Goal: Complete application form

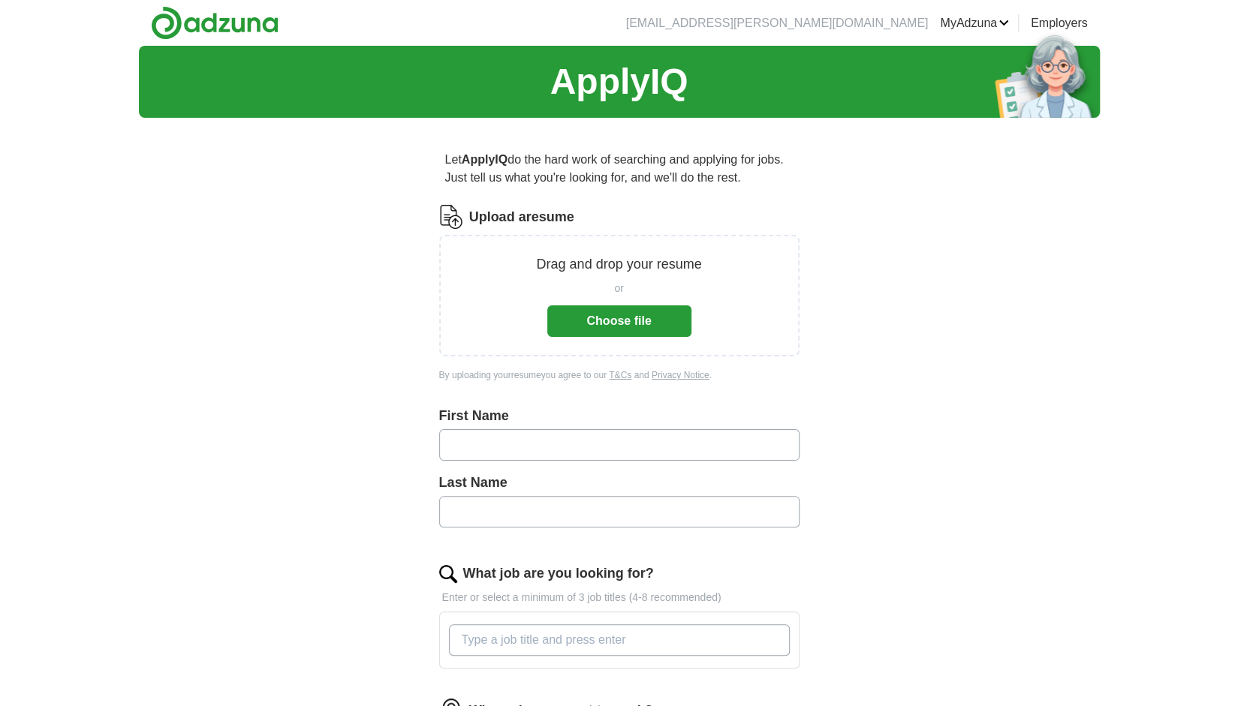
click at [570, 337] on div "Drag and drop your resume or Choose file" at bounding box center [619, 296] width 360 height 122
click at [616, 329] on button "Choose file" at bounding box center [619, 321] width 144 height 32
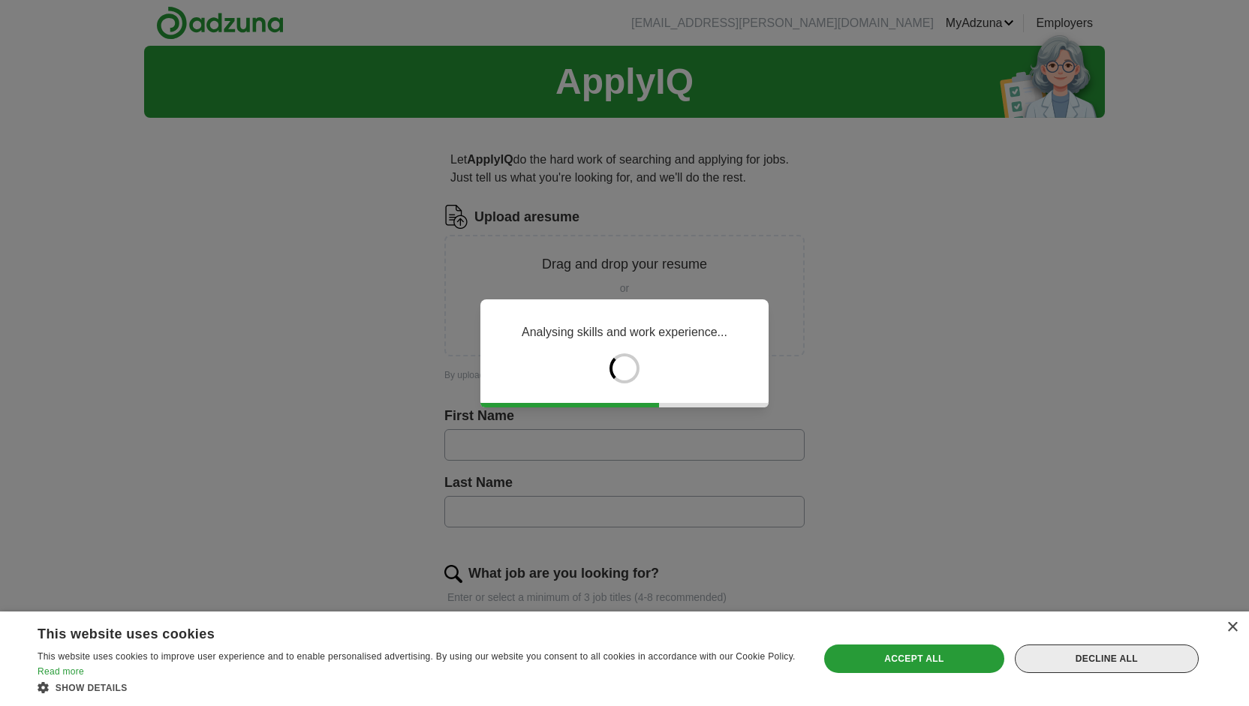
click at [1085, 660] on div "Decline all" at bounding box center [1107, 659] width 184 height 29
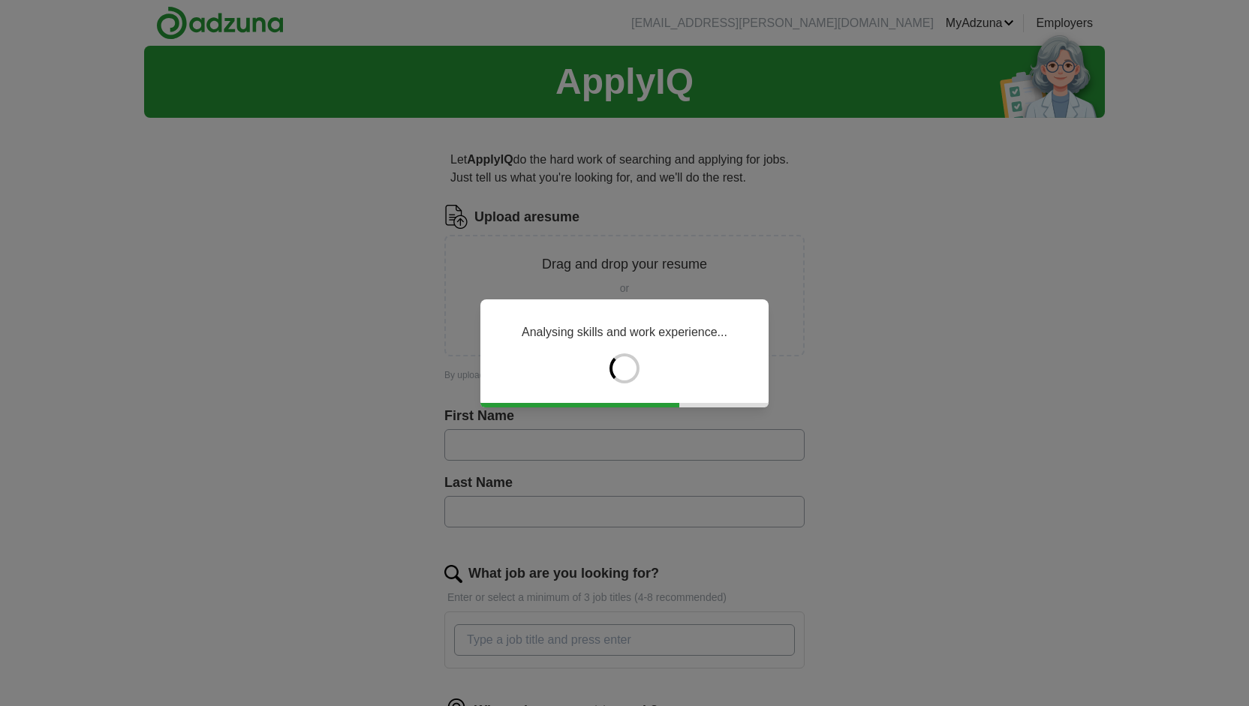
click at [861, 456] on div "Analysing skills and work experience..." at bounding box center [624, 353] width 1249 height 706
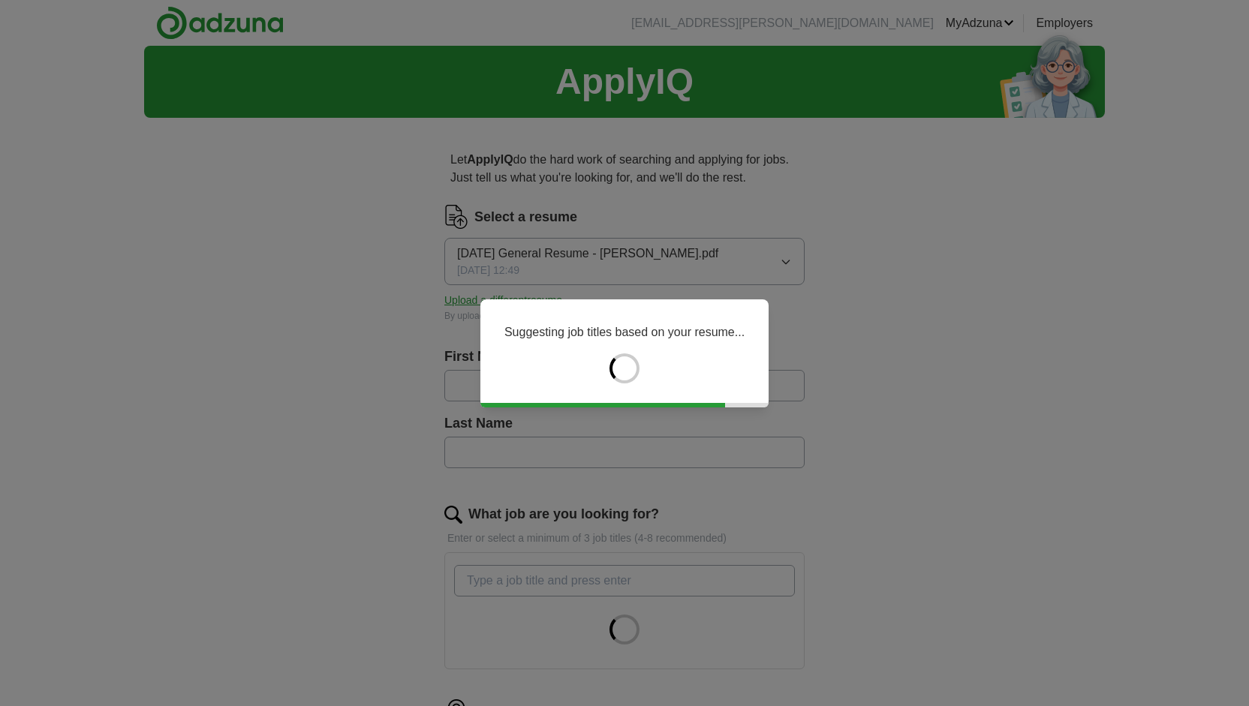
click at [739, 251] on div "Suggesting job titles based on your resume..." at bounding box center [624, 353] width 1249 height 706
type input "*****"
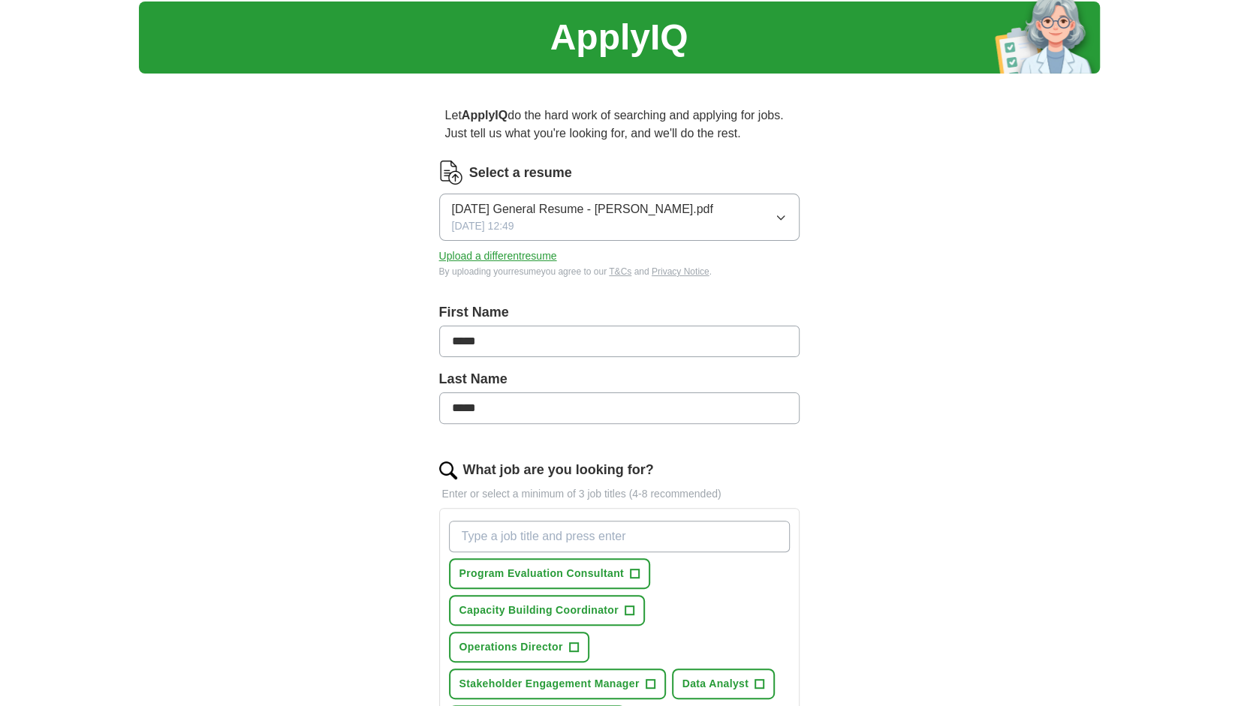
scroll to position [37, 0]
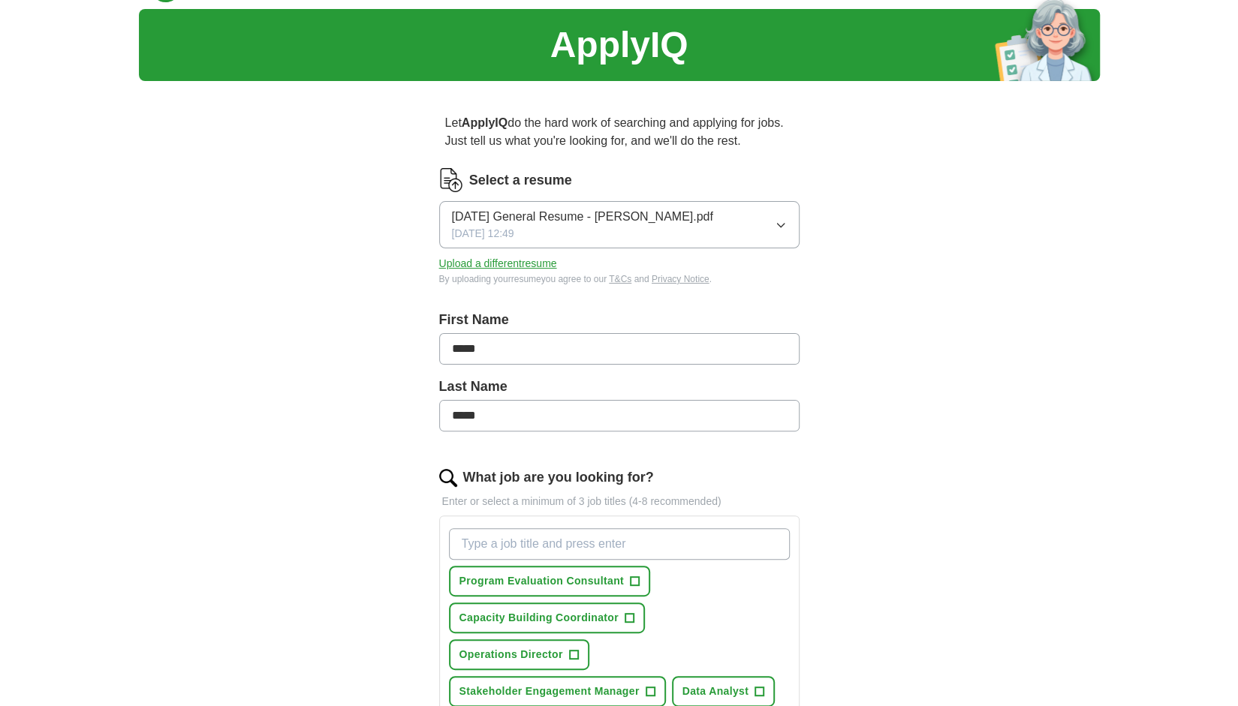
click at [543, 256] on button "Upload a different resume" at bounding box center [498, 264] width 118 height 16
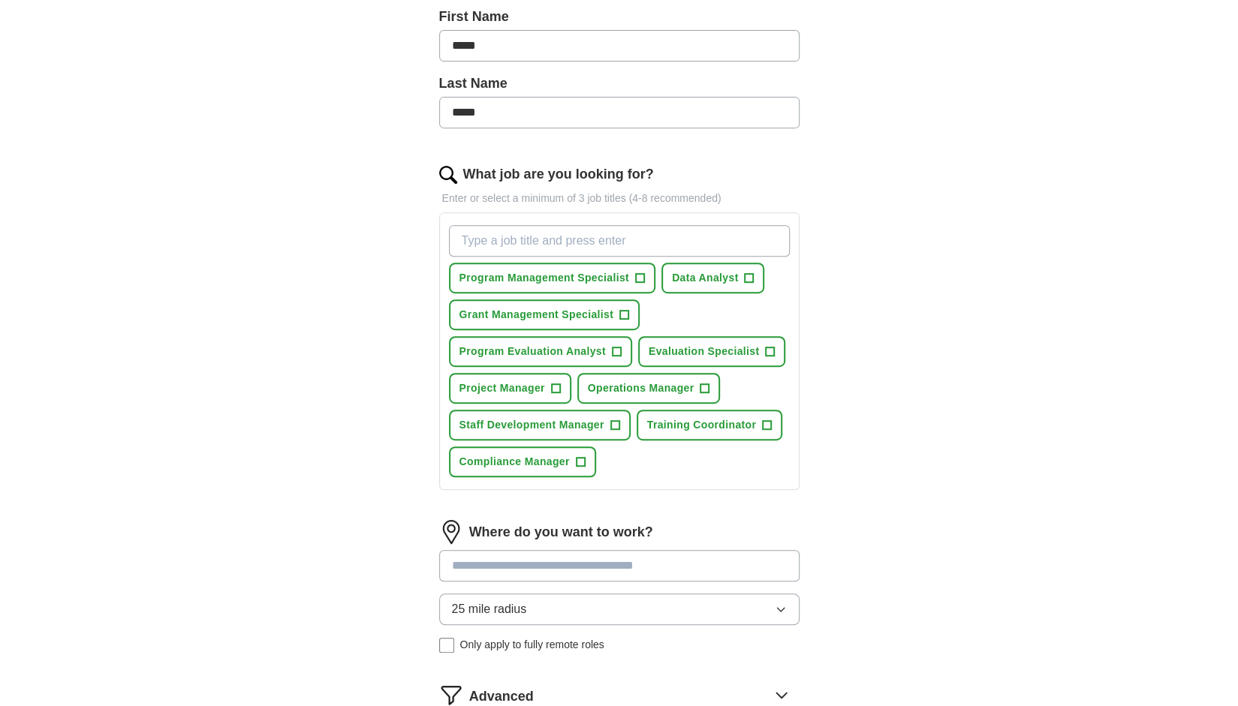
scroll to position [348, 0]
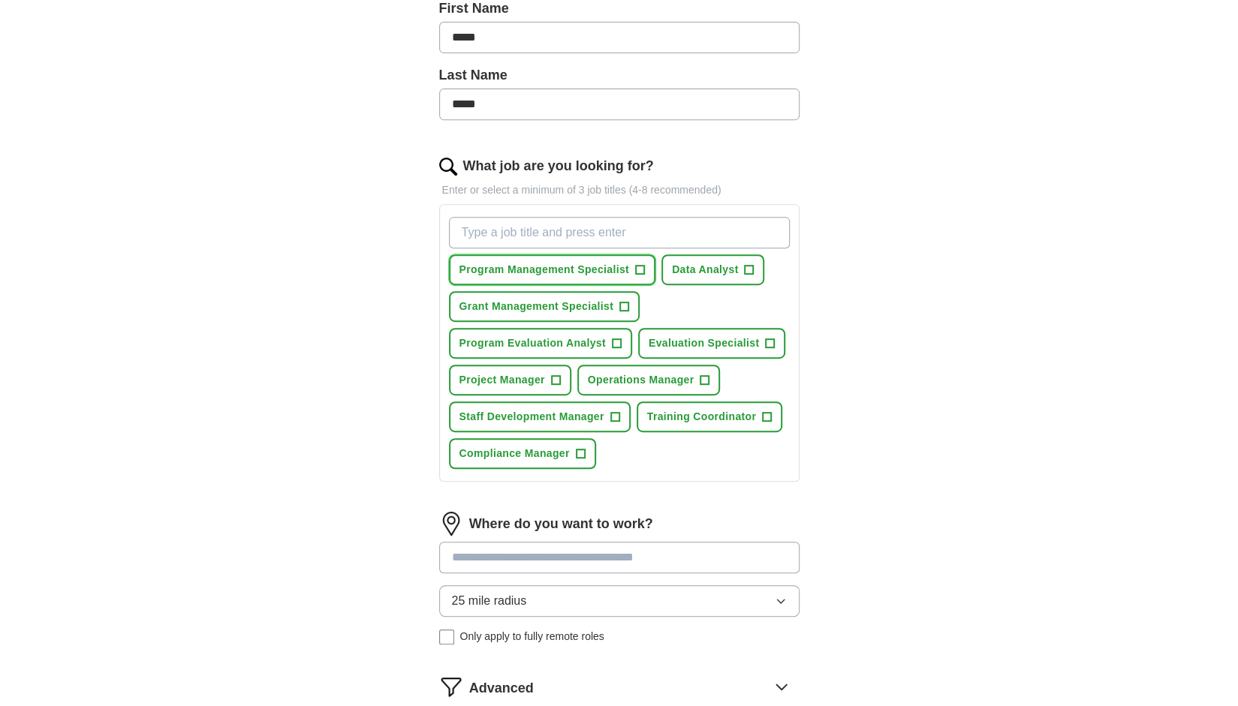
click at [647, 271] on button "Program Management Specialist +" at bounding box center [552, 269] width 206 height 31
click at [744, 278] on button "Data Analyst +" at bounding box center [713, 269] width 104 height 31
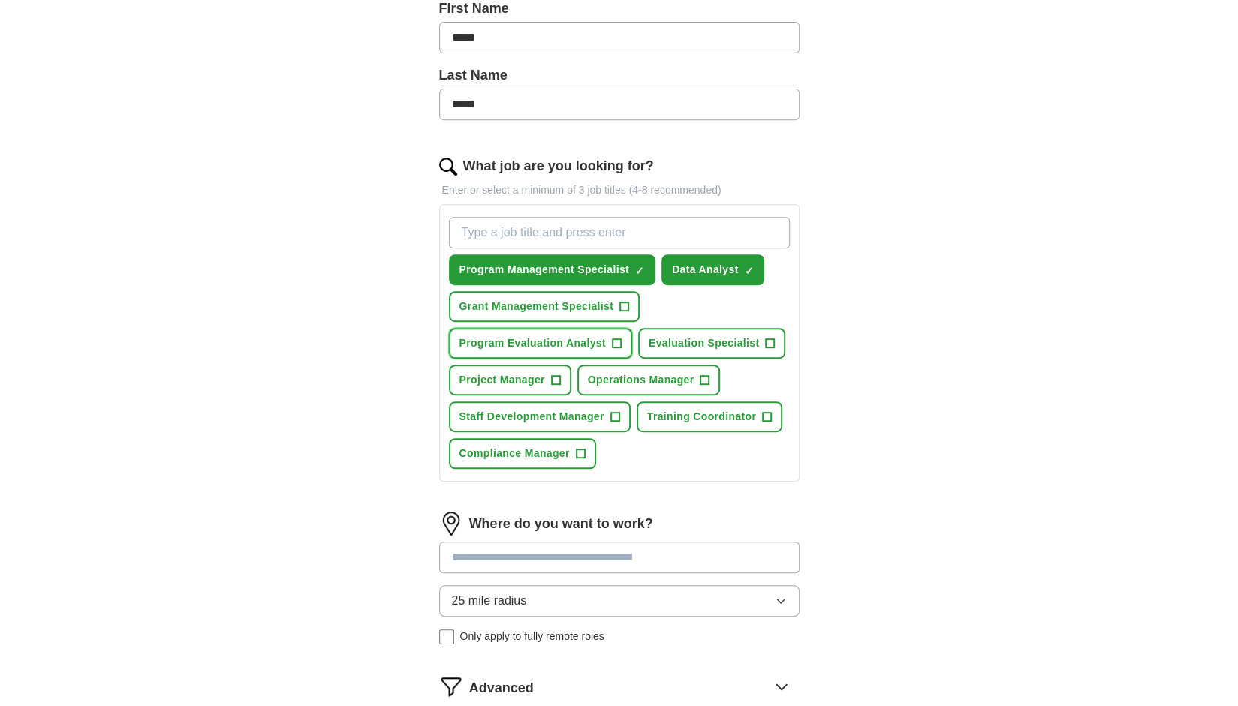
click at [606, 328] on button "Program Evaluation Analyst +" at bounding box center [540, 343] width 183 height 31
click at [700, 340] on span "Evaluation Specialist" at bounding box center [703, 343] width 110 height 16
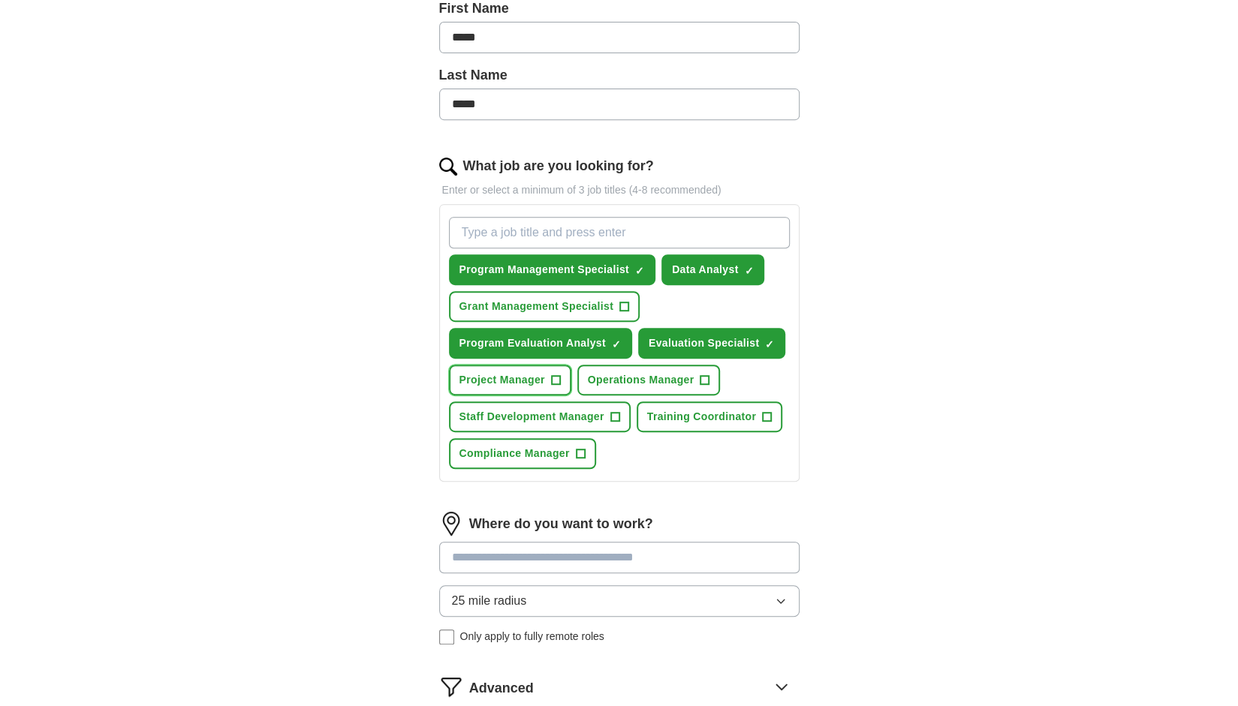
click at [541, 393] on button "Project Manager +" at bounding box center [510, 380] width 122 height 31
click at [633, 384] on span "Operations Manager" at bounding box center [641, 380] width 107 height 16
click at [690, 420] on span "Training Coordinator" at bounding box center [701, 417] width 109 height 16
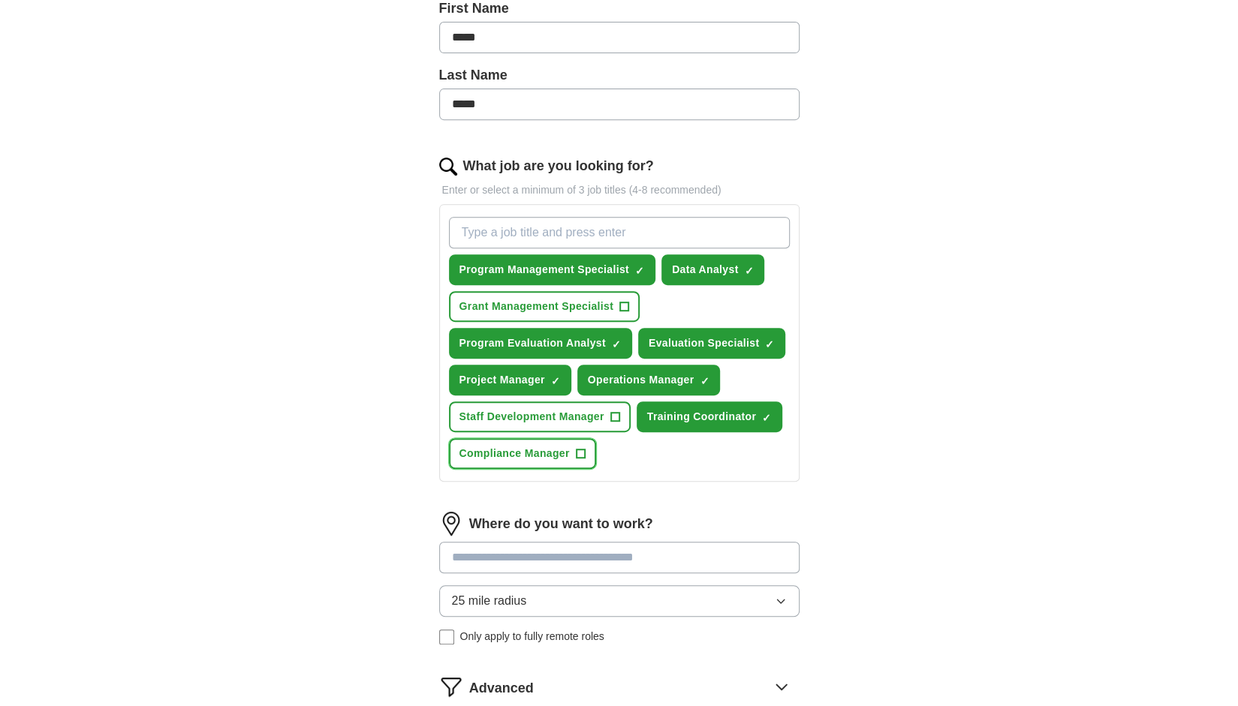
click at [554, 459] on button "Compliance Manager +" at bounding box center [522, 453] width 147 height 31
click at [602, 232] on input "What job are you looking for?" at bounding box center [619, 233] width 341 height 32
type input "operations"
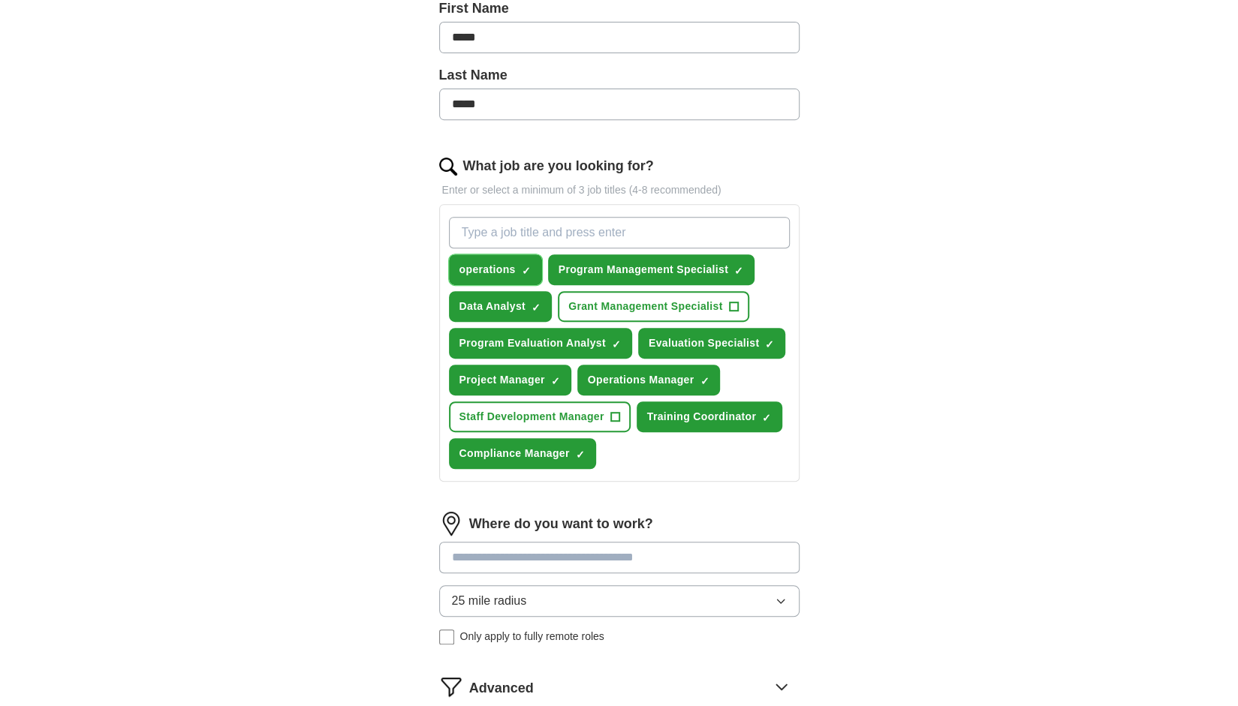
click at [0, 0] on span "×" at bounding box center [0, 0] width 0 height 0
click at [519, 230] on input "What job are you looking for?" at bounding box center [619, 233] width 341 height 32
type input "Director of Operations"
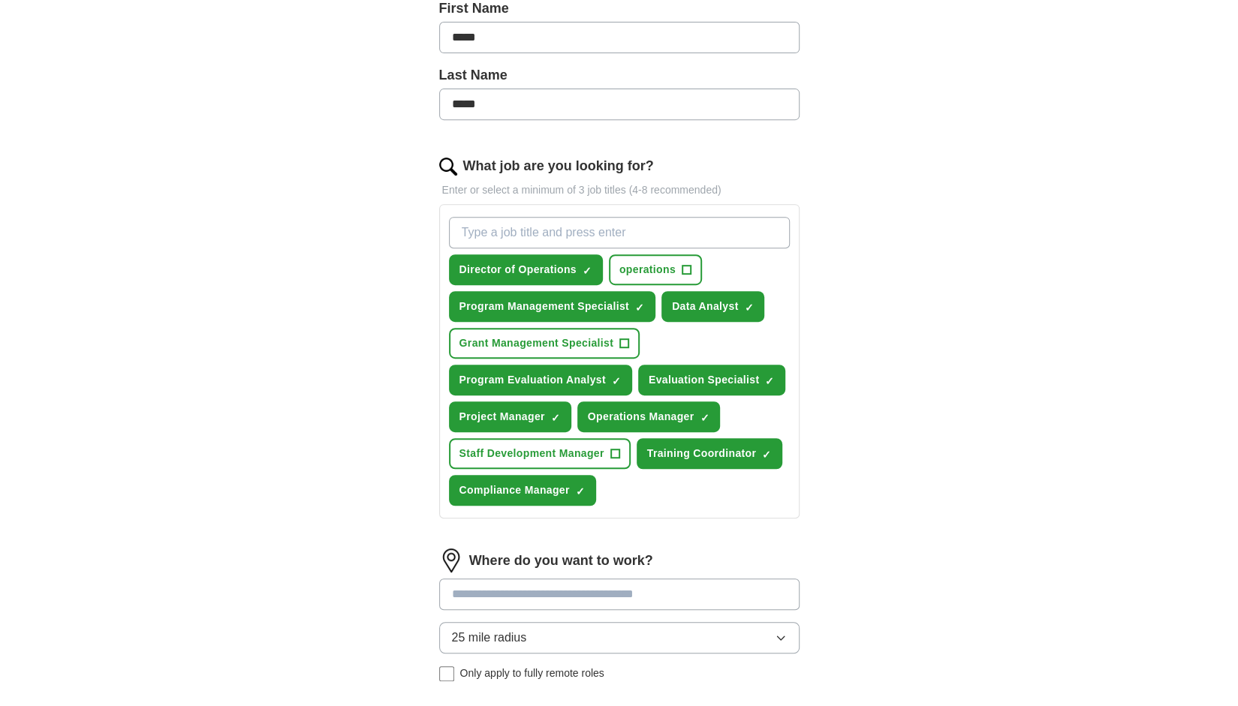
click at [520, 232] on input "What job are you looking for?" at bounding box center [619, 233] width 341 height 32
type input "Project Manager"
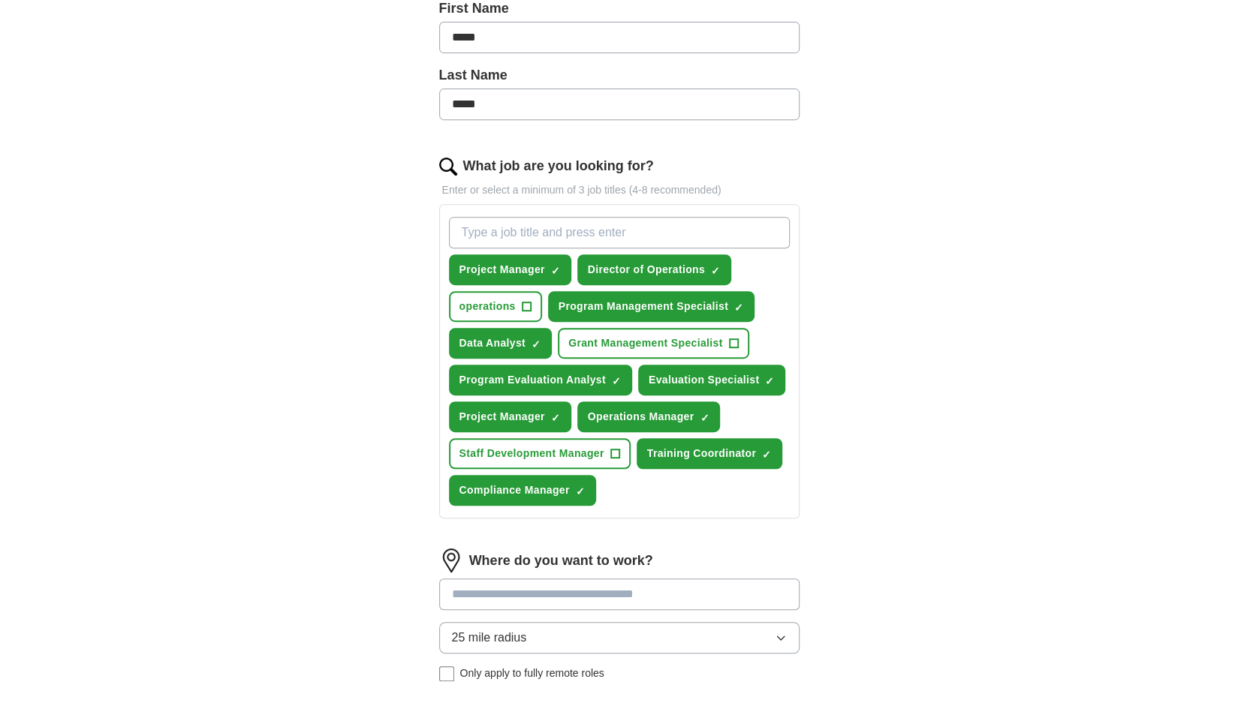
scroll to position [633, 0]
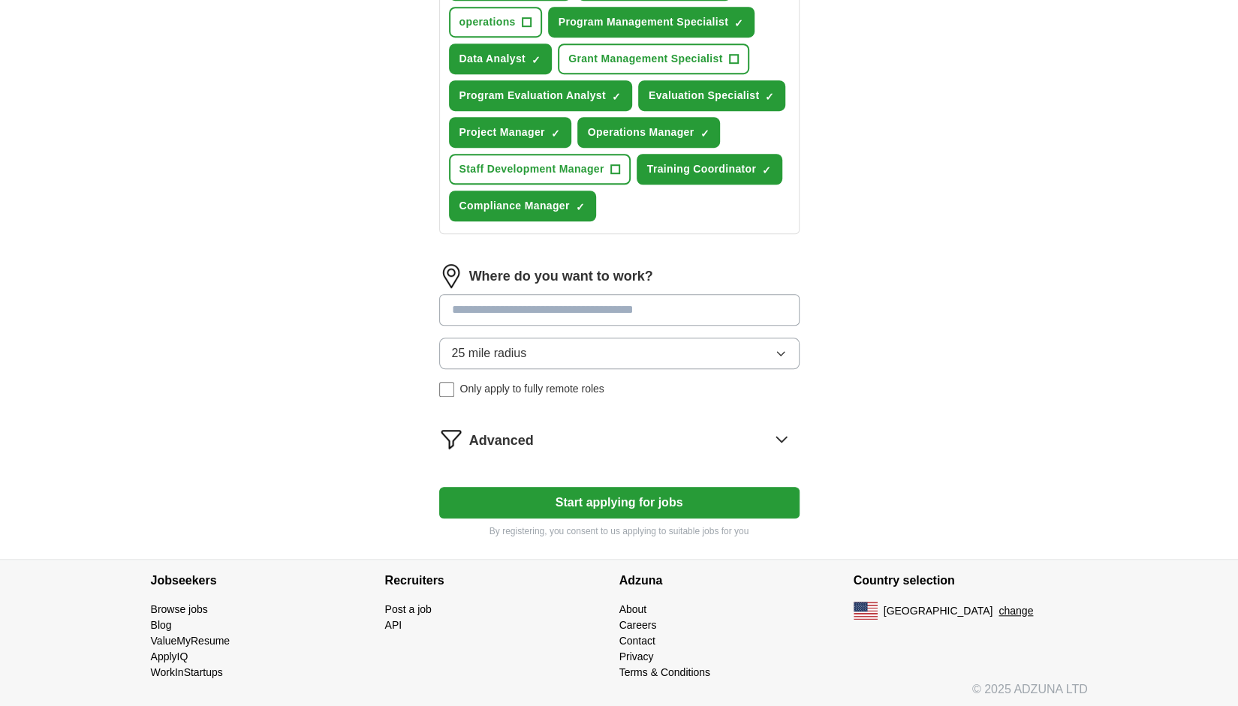
click at [491, 309] on input at bounding box center [619, 310] width 360 height 32
type input "*"
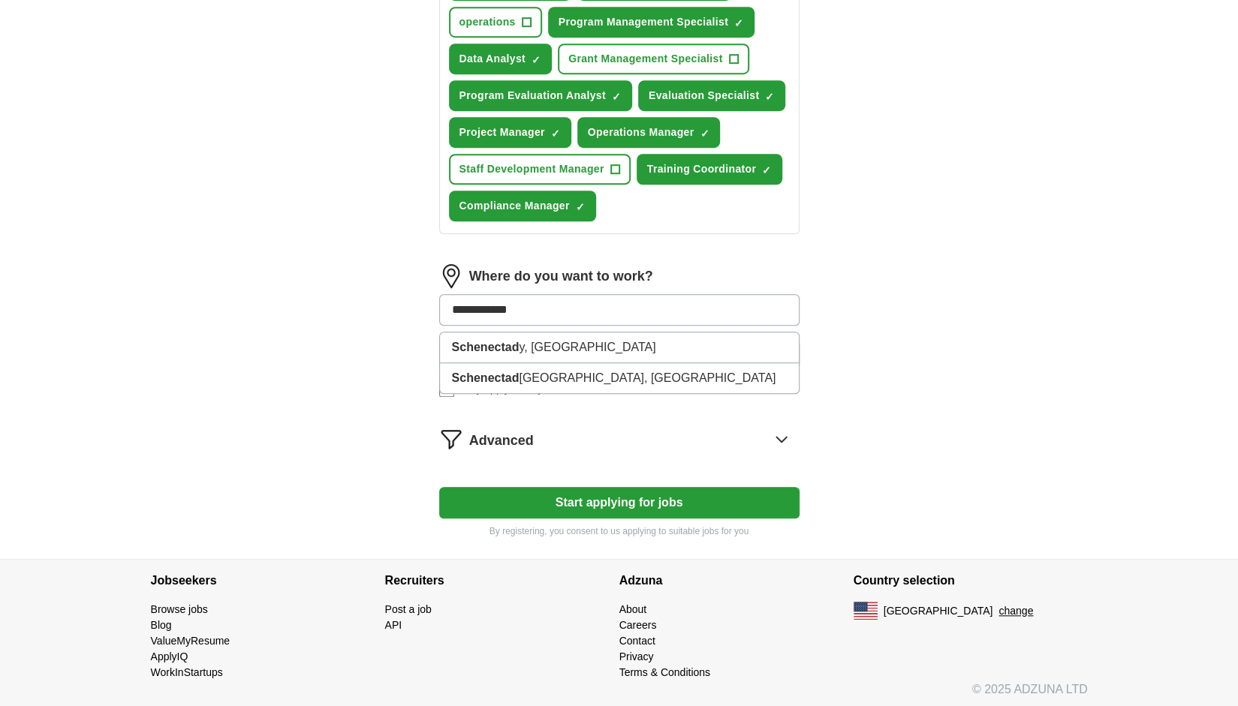
type input "**********"
click at [528, 337] on li "Schenectady , [GEOGRAPHIC_DATA]" at bounding box center [619, 347] width 359 height 31
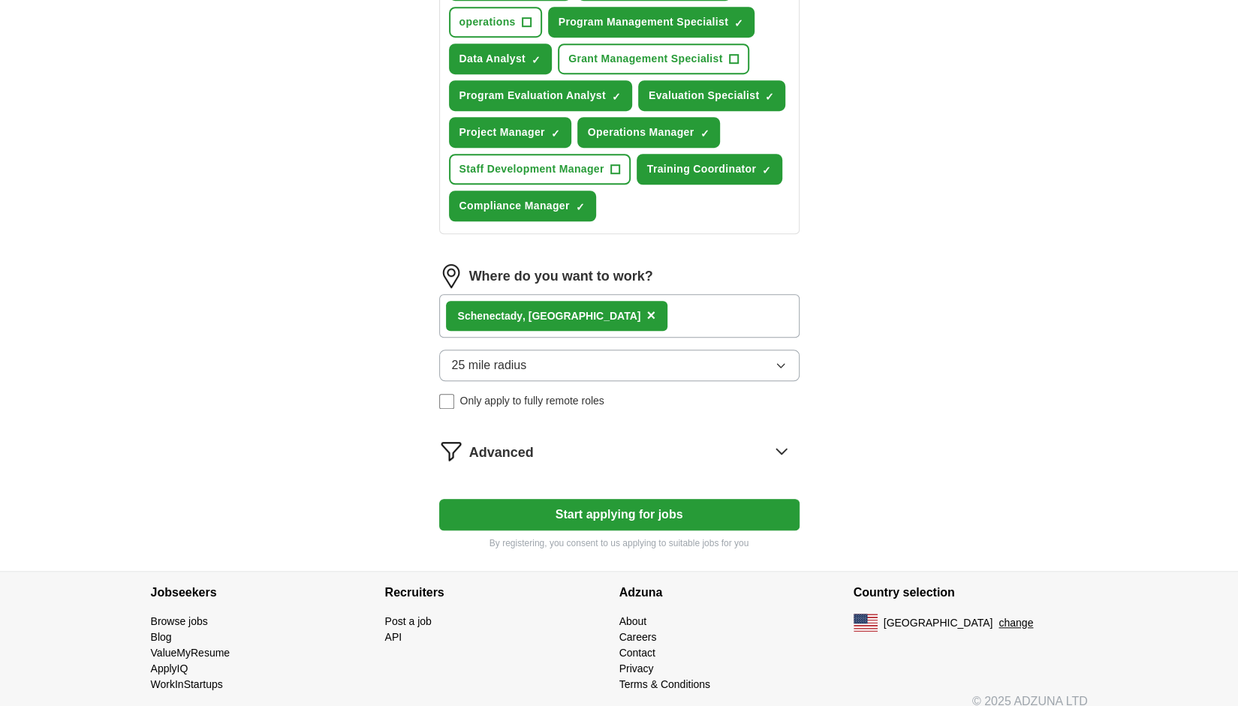
click at [524, 350] on button "25 mile radius" at bounding box center [619, 366] width 360 height 32
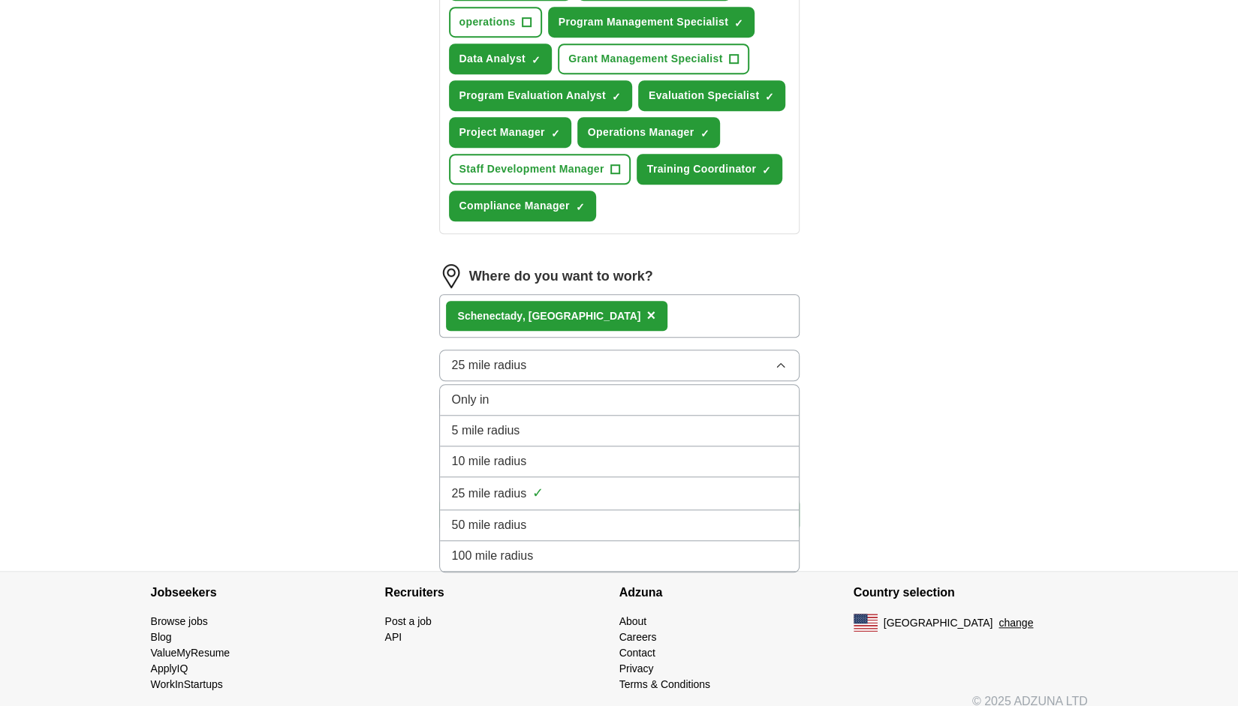
click at [584, 498] on div "25 mile radius ✓" at bounding box center [619, 493] width 335 height 20
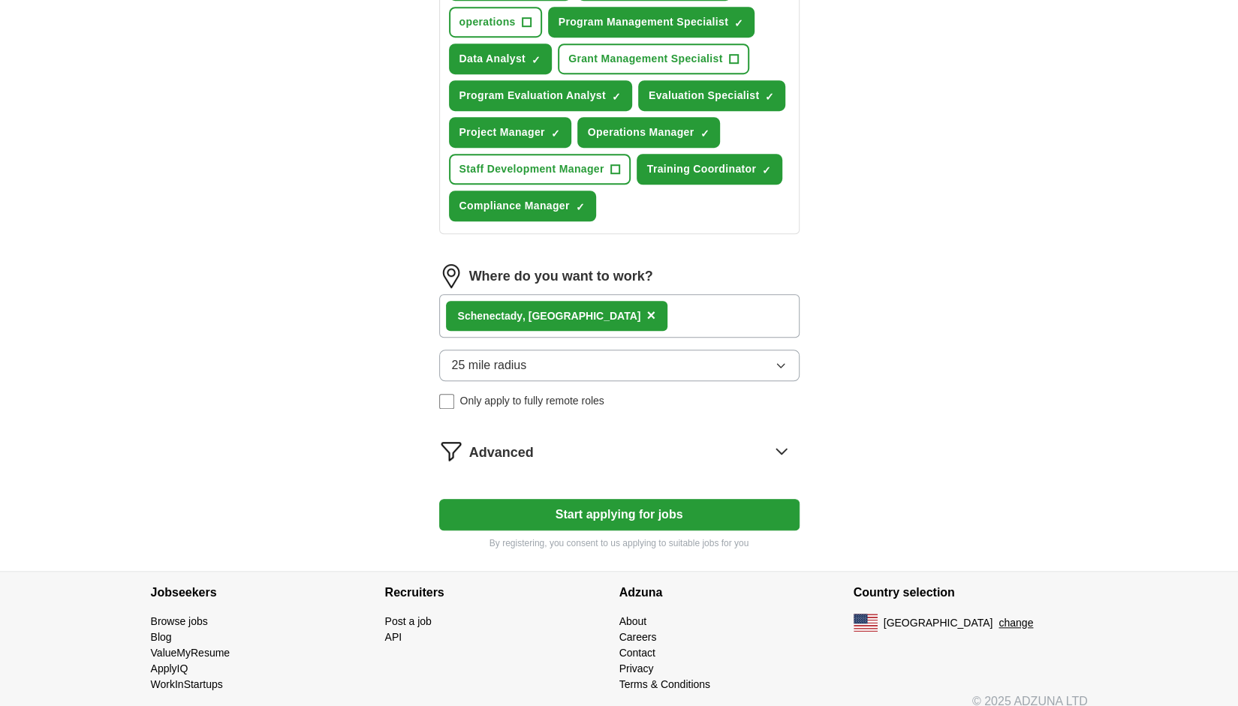
click at [550, 372] on button "25 mile radius" at bounding box center [619, 366] width 360 height 32
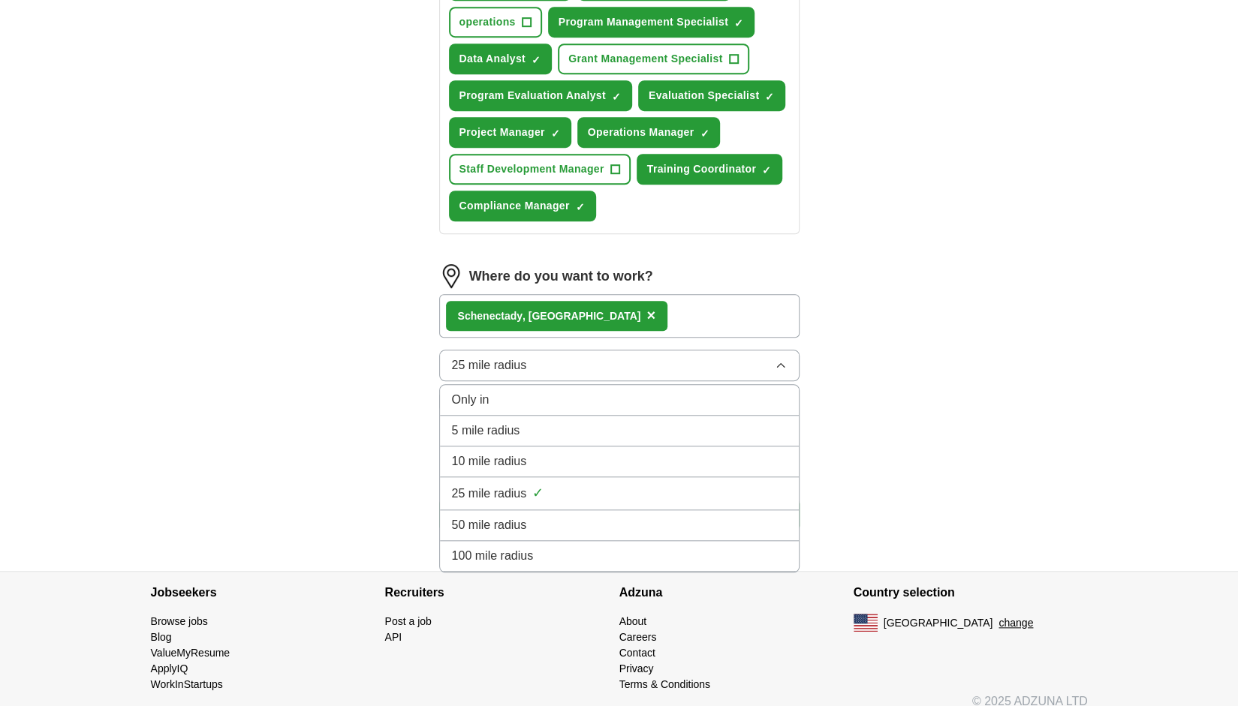
click at [511, 520] on span "50 mile radius" at bounding box center [489, 525] width 75 height 18
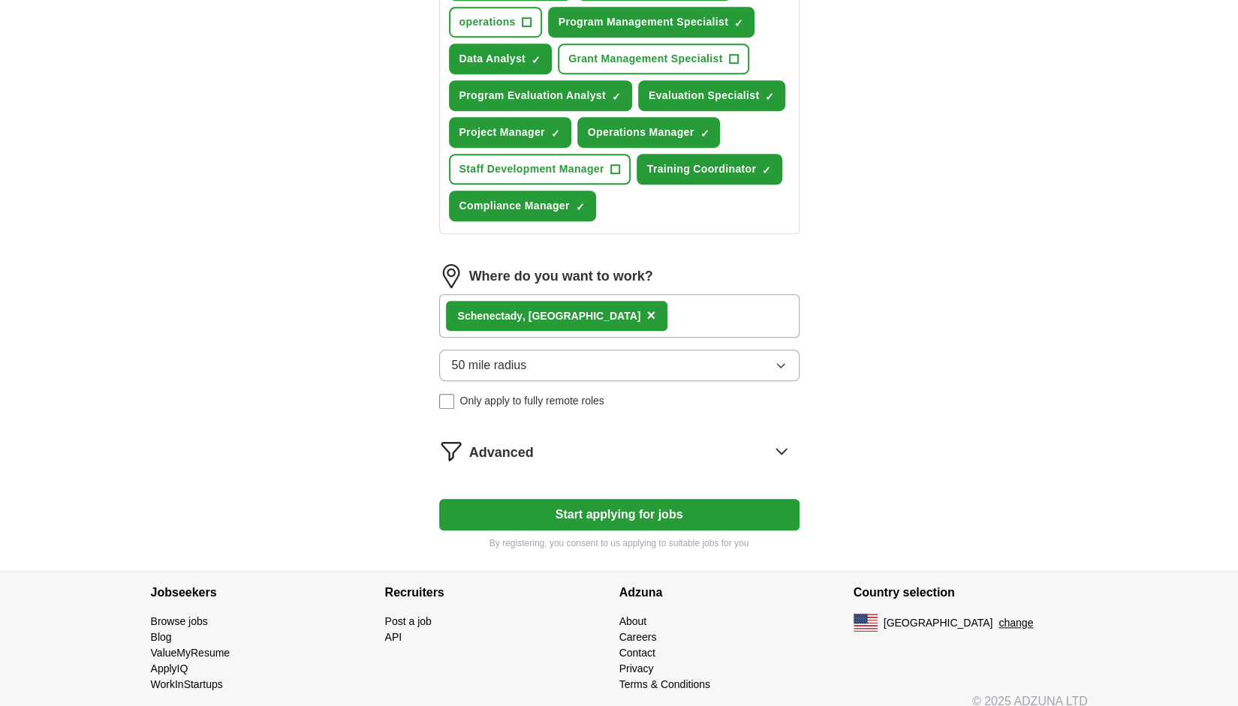
click at [460, 439] on img at bounding box center [451, 451] width 24 height 24
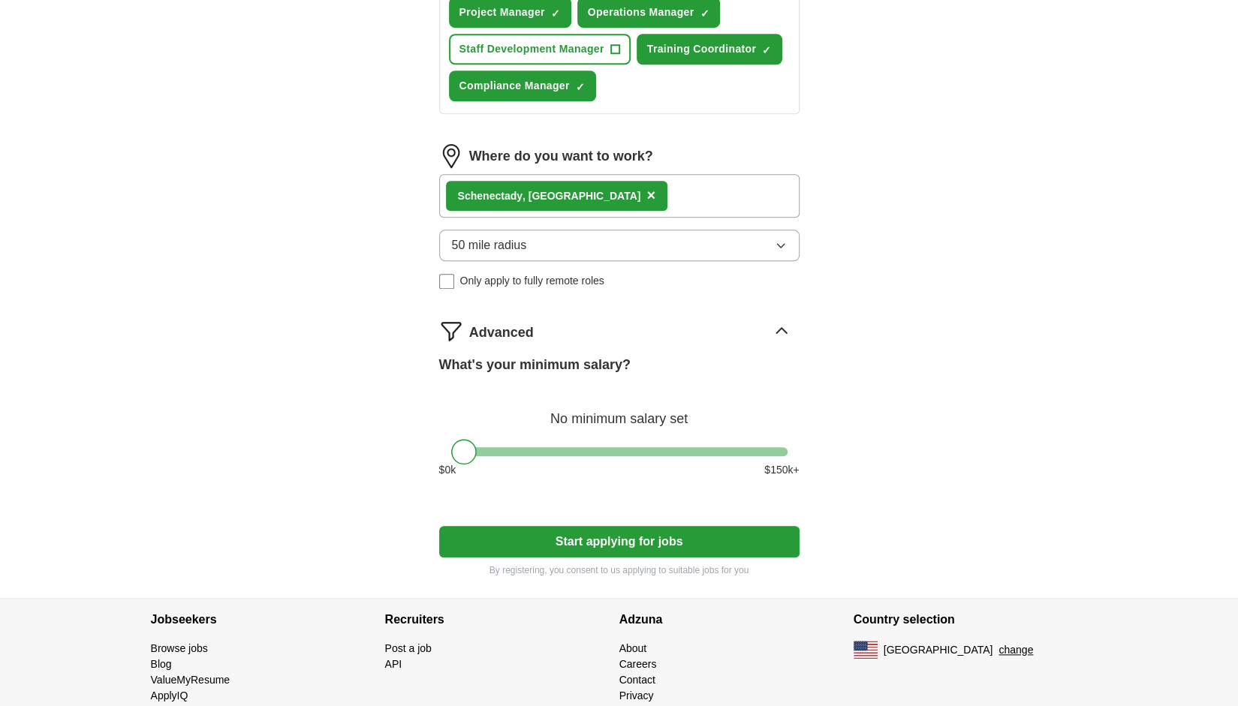
scroll to position [757, 0]
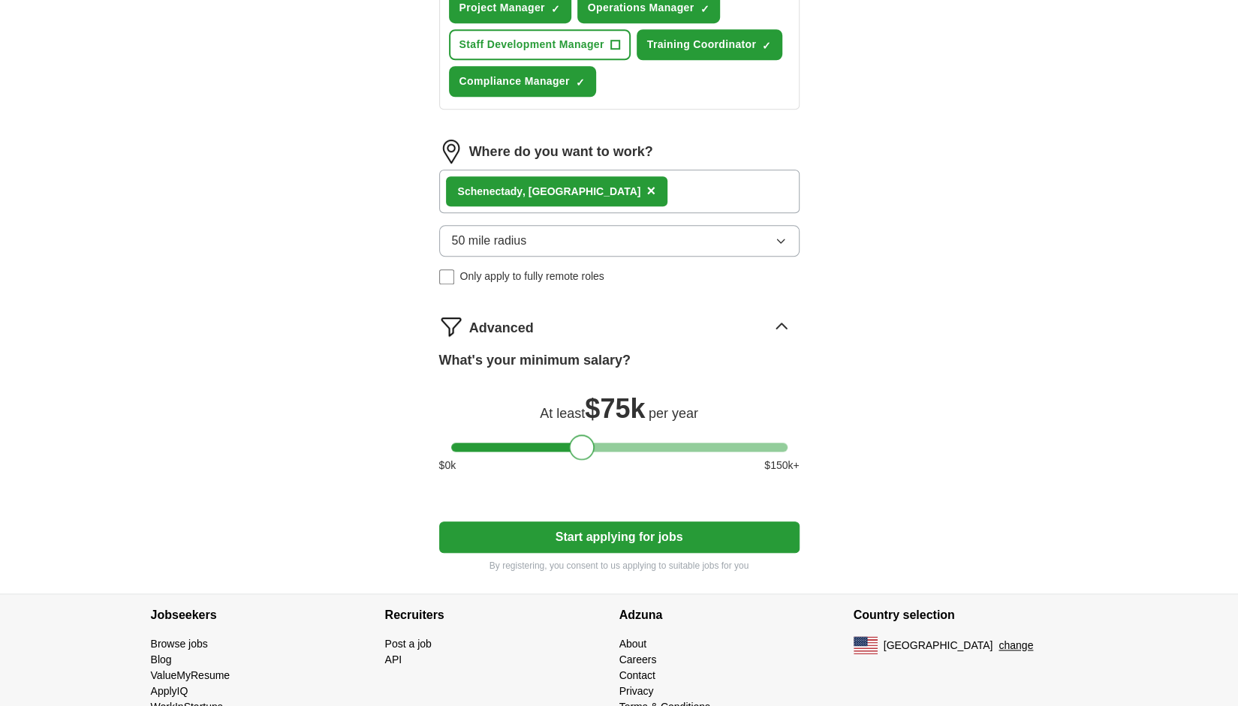
drag, startPoint x: 465, startPoint y: 444, endPoint x: 582, endPoint y: 455, distance: 118.4
click at [582, 455] on div at bounding box center [582, 448] width 26 height 26
click at [590, 529] on button "Start applying for jobs" at bounding box center [619, 538] width 360 height 32
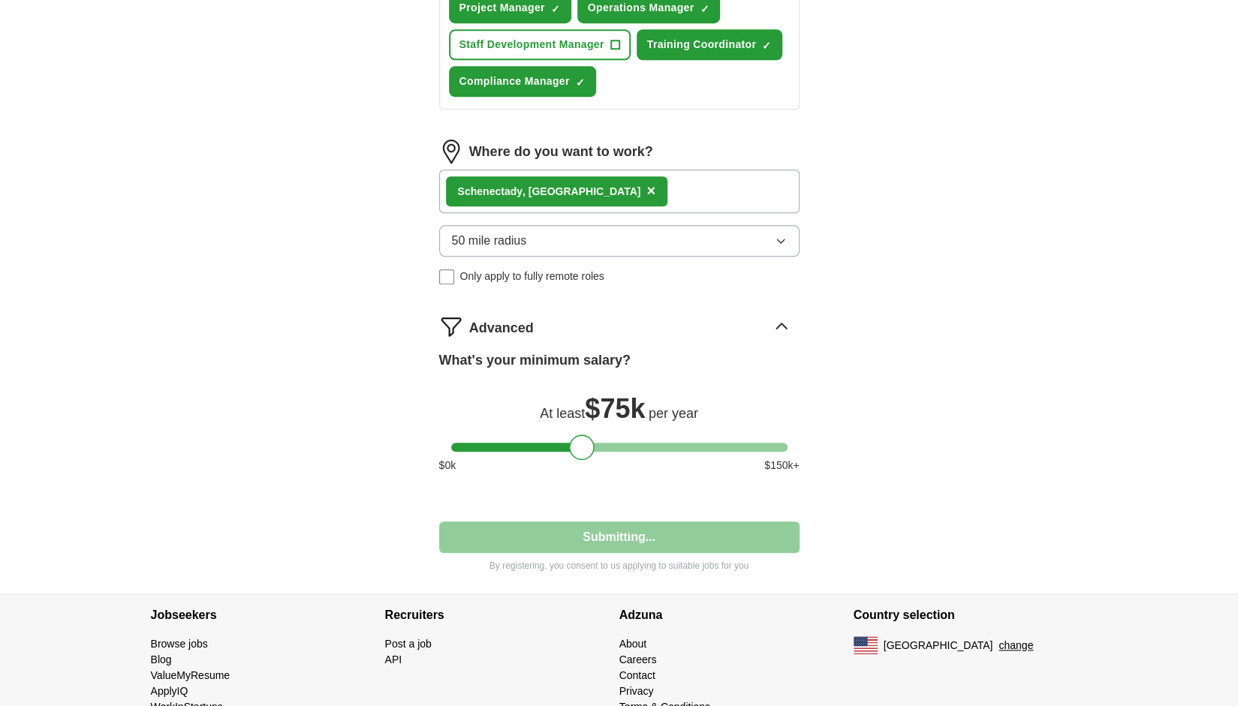
select select "**"
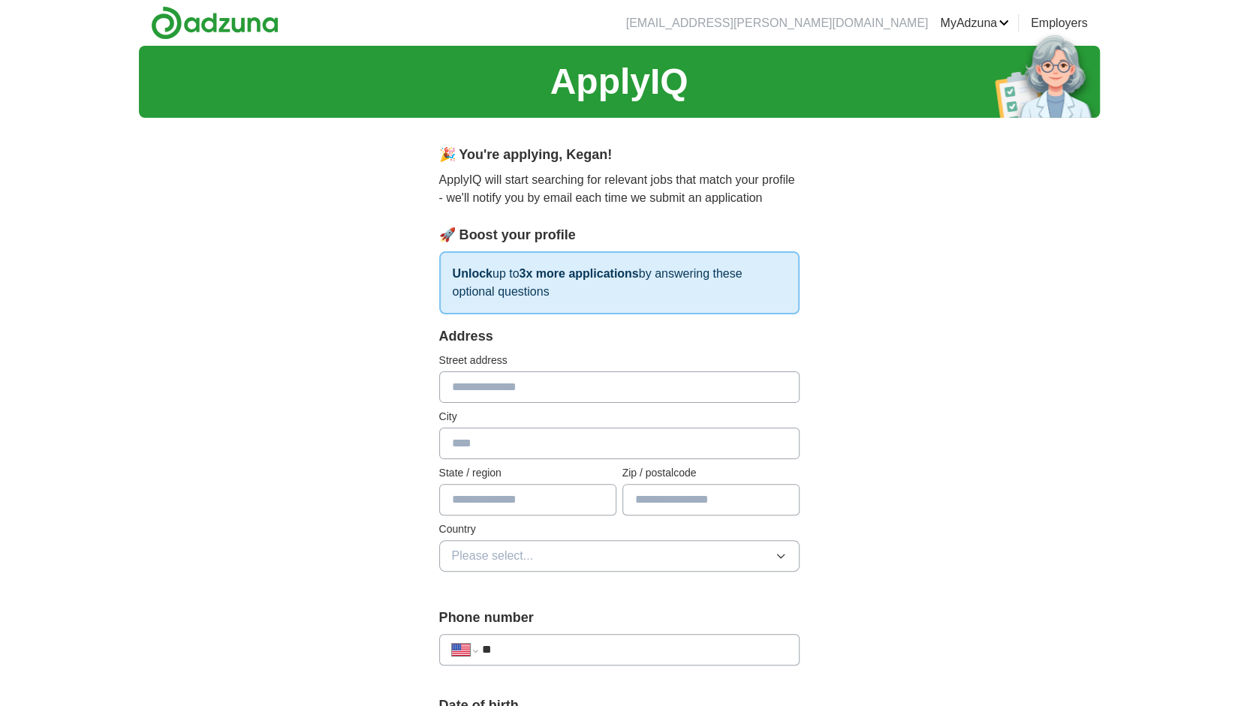
scroll to position [39, 0]
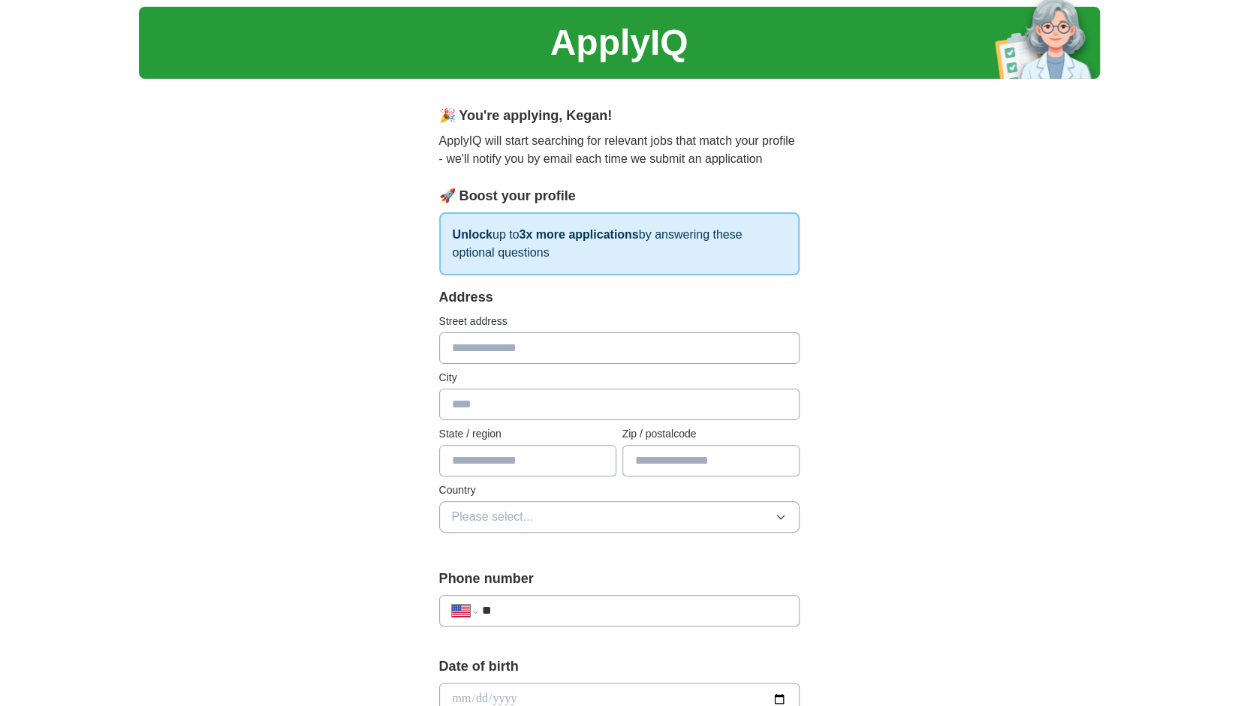
click at [642, 353] on input "text" at bounding box center [619, 348] width 360 height 32
type input "**********"
type input "**"
type input "*****"
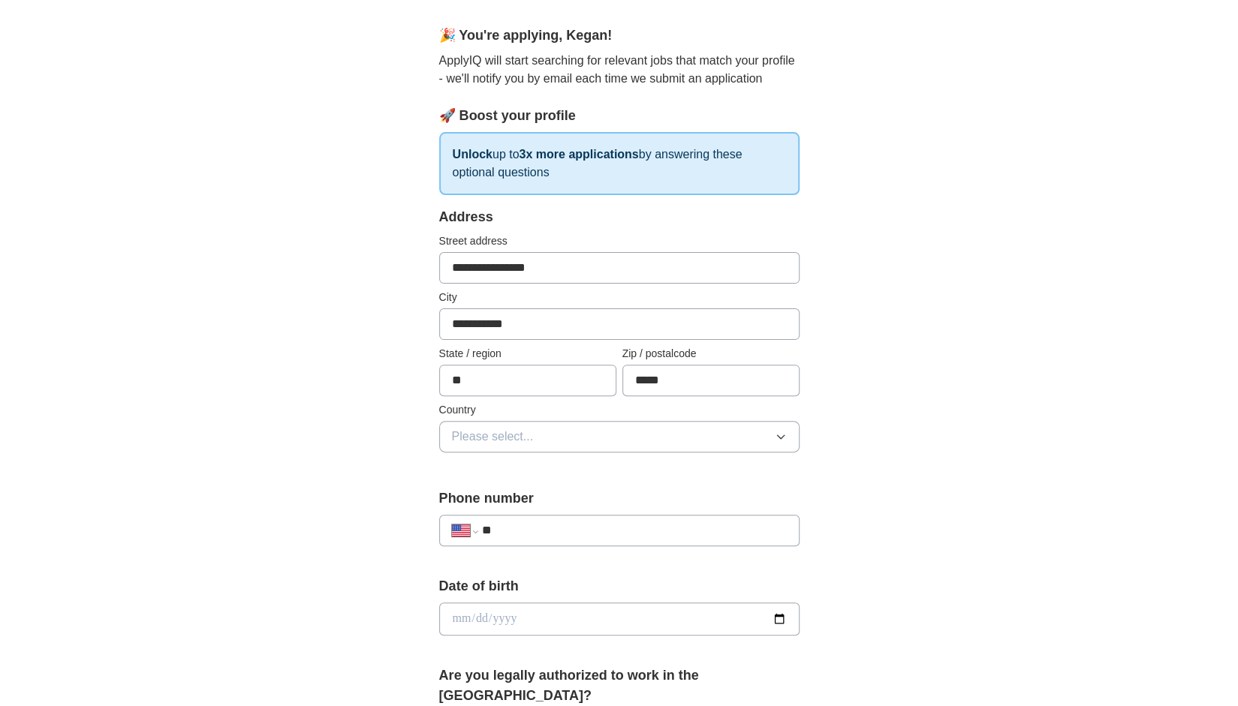
scroll to position [120, 0]
click at [514, 438] on span "Please select..." at bounding box center [493, 436] width 82 height 18
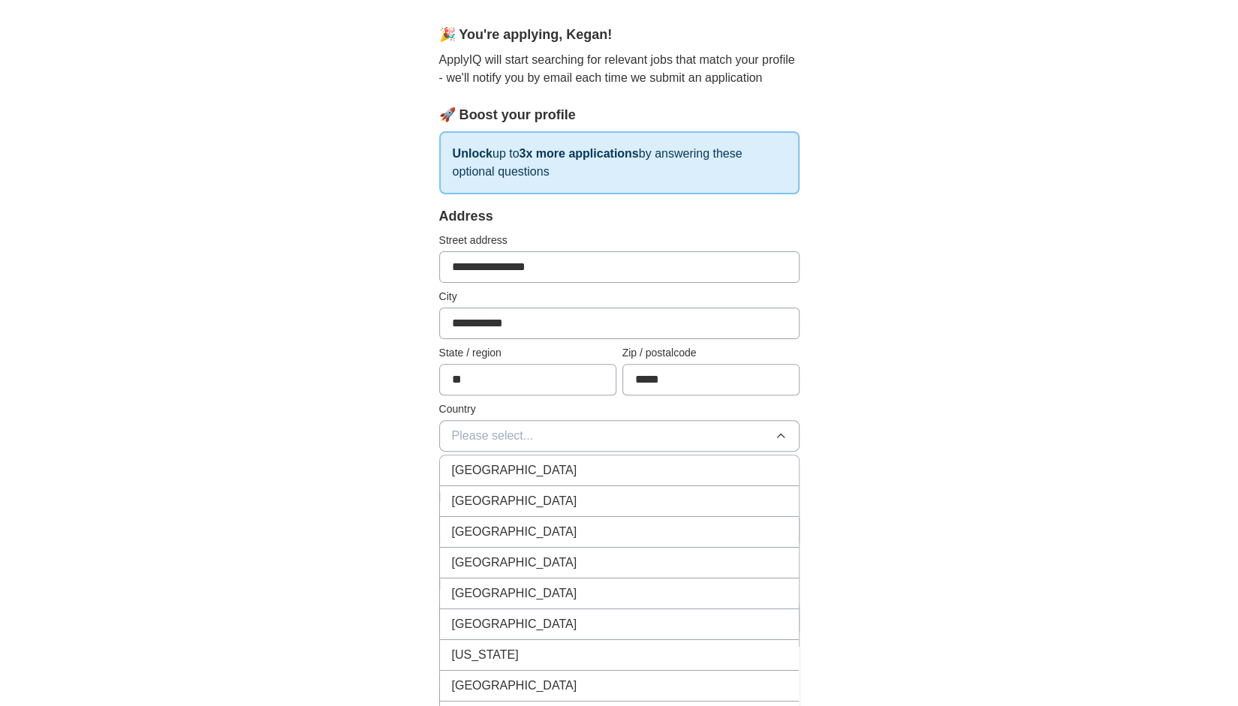
click at [512, 506] on span "[GEOGRAPHIC_DATA]" at bounding box center [514, 501] width 125 height 18
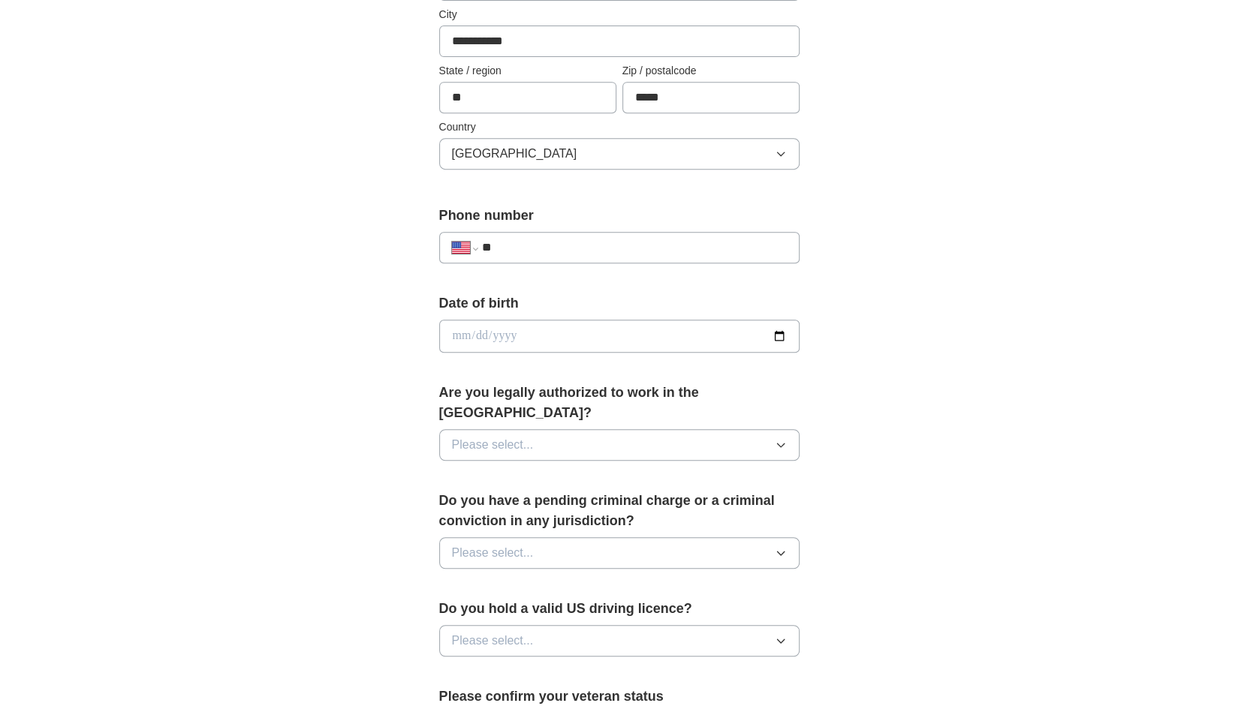
scroll to position [420, 0]
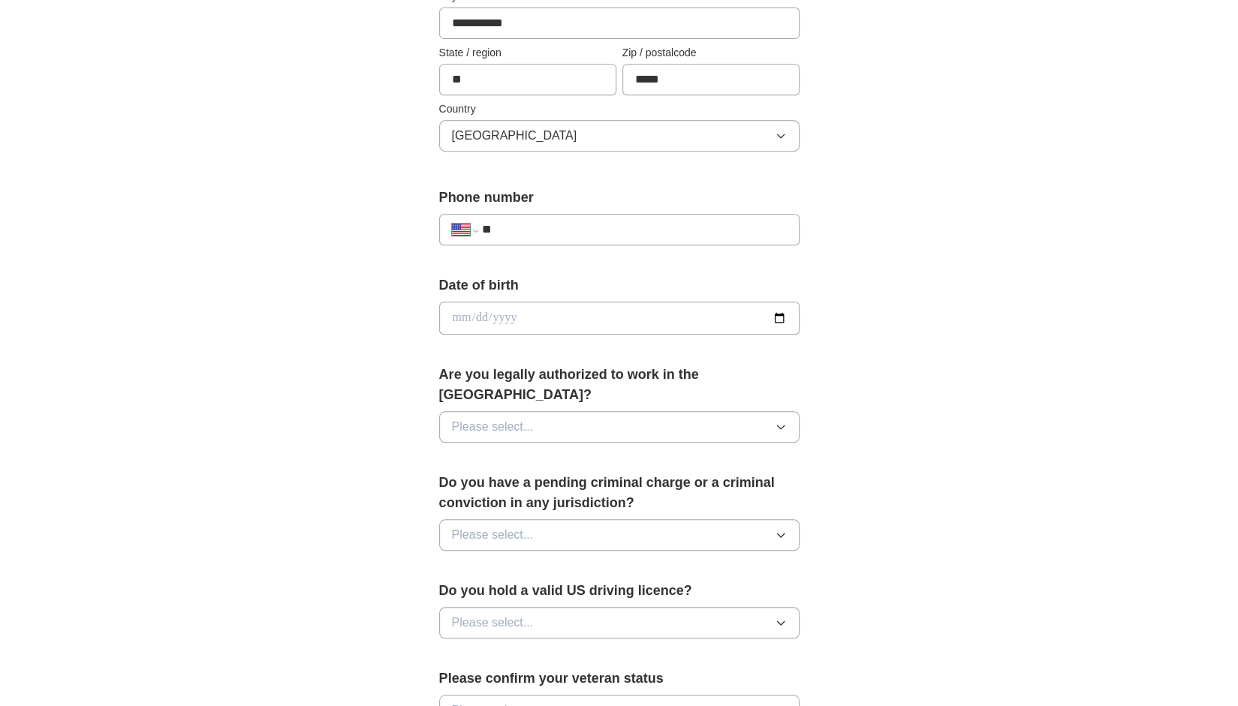
click at [605, 234] on input "**" at bounding box center [633, 230] width 305 height 18
type input "**"
select select "**"
type input "**********"
select select "**"
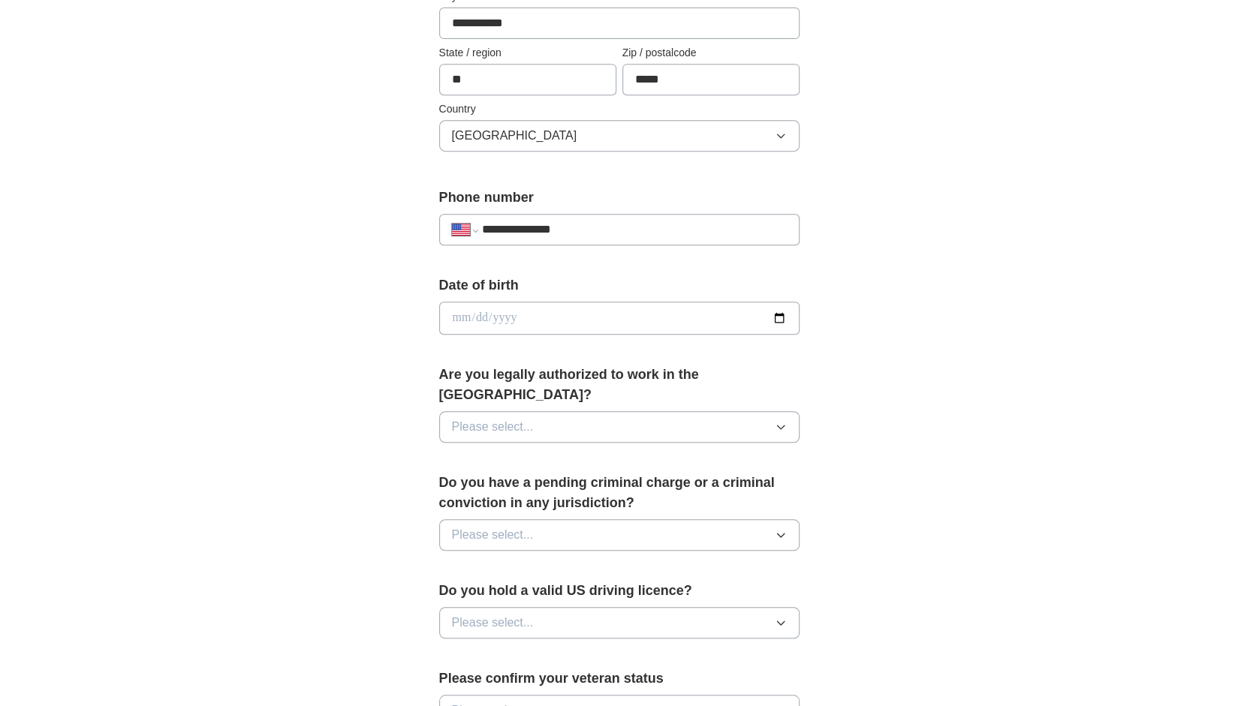
type input "**********"
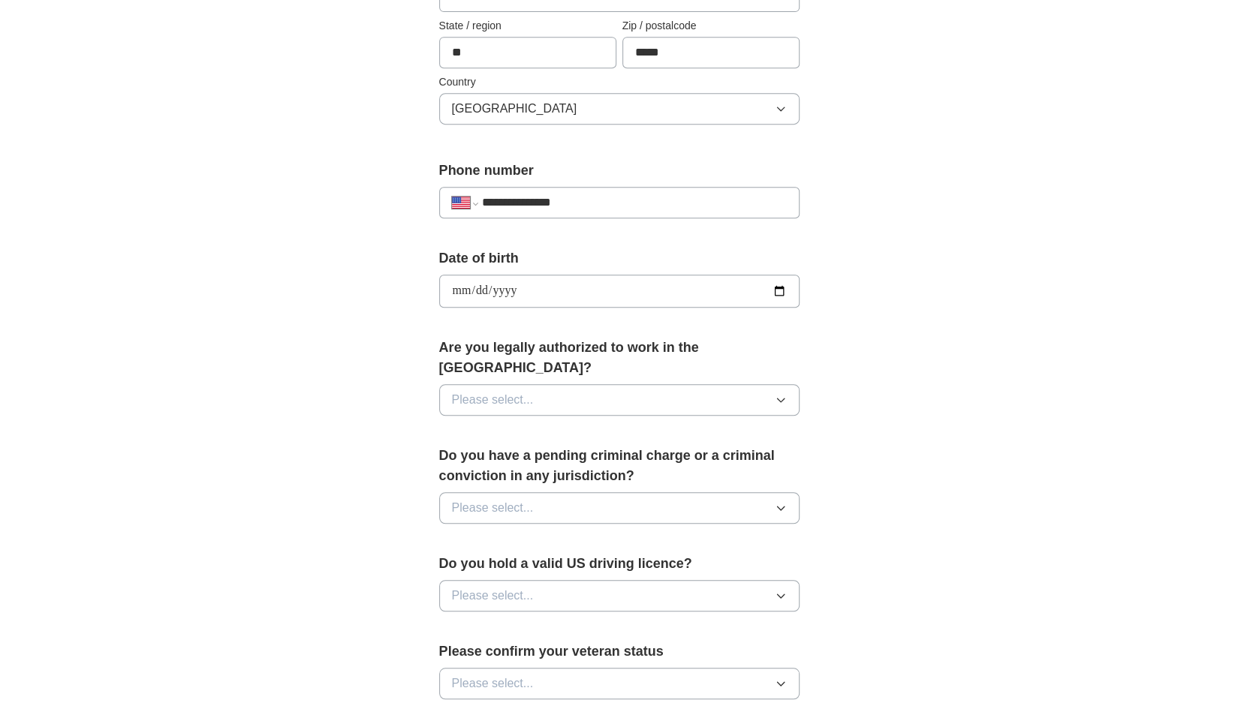
scroll to position [450, 0]
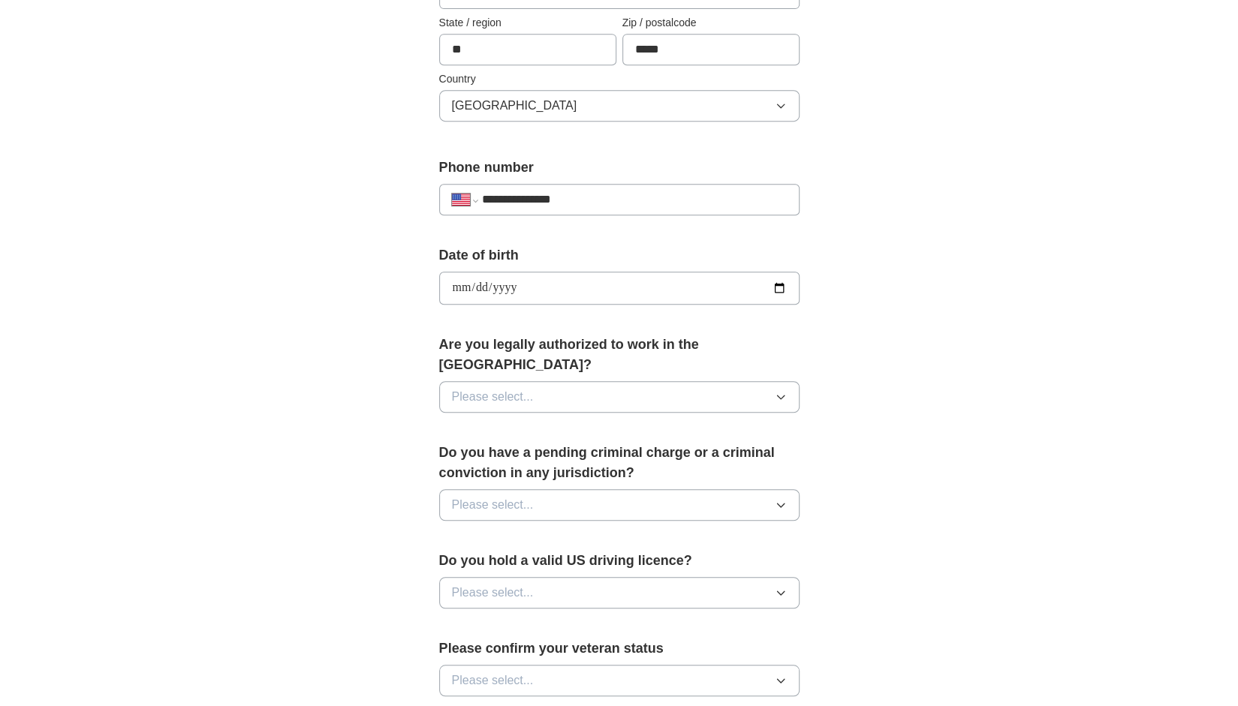
click at [608, 381] on button "Please select..." at bounding box center [619, 397] width 360 height 32
click at [585, 423] on div "Yes" at bounding box center [619, 432] width 335 height 18
click at [579, 489] on button "Please select..." at bounding box center [619, 505] width 360 height 32
click at [525, 561] on div "No" at bounding box center [619, 570] width 335 height 18
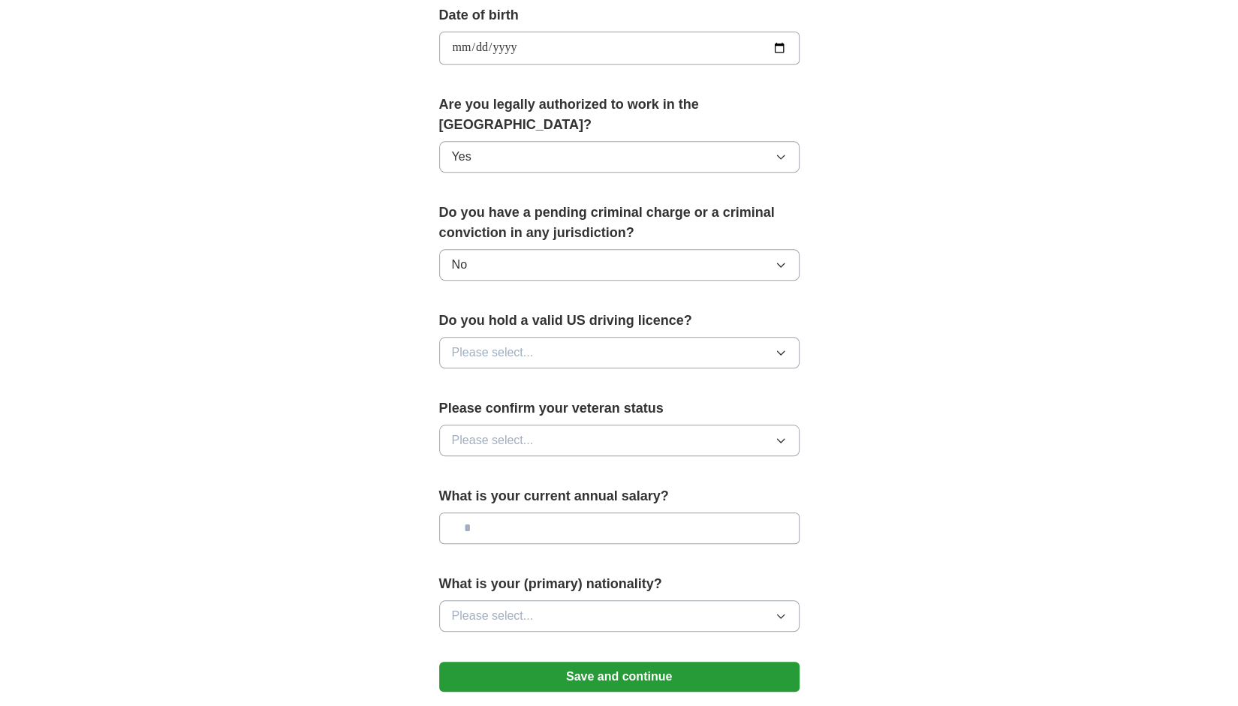
scroll to position [733, 0]
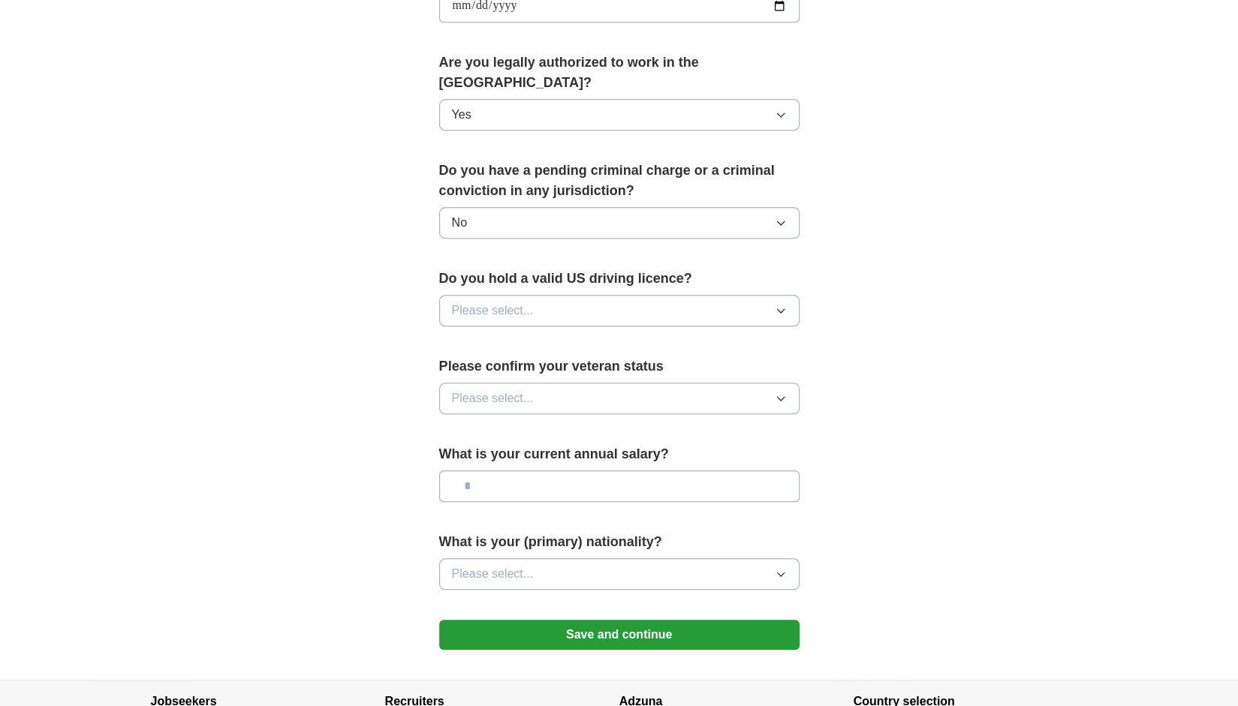
click at [543, 269] on div "Do you hold a valid US driving licence? Please select..." at bounding box center [619, 304] width 360 height 70
click at [540, 269] on div "Do you hold a valid US driving licence? Please select..." at bounding box center [619, 304] width 360 height 70
click at [527, 295] on button "Please select..." at bounding box center [619, 311] width 360 height 32
click at [507, 336] on div "Yes" at bounding box center [619, 345] width 335 height 18
click at [505, 390] on span "Please select..." at bounding box center [493, 399] width 82 height 18
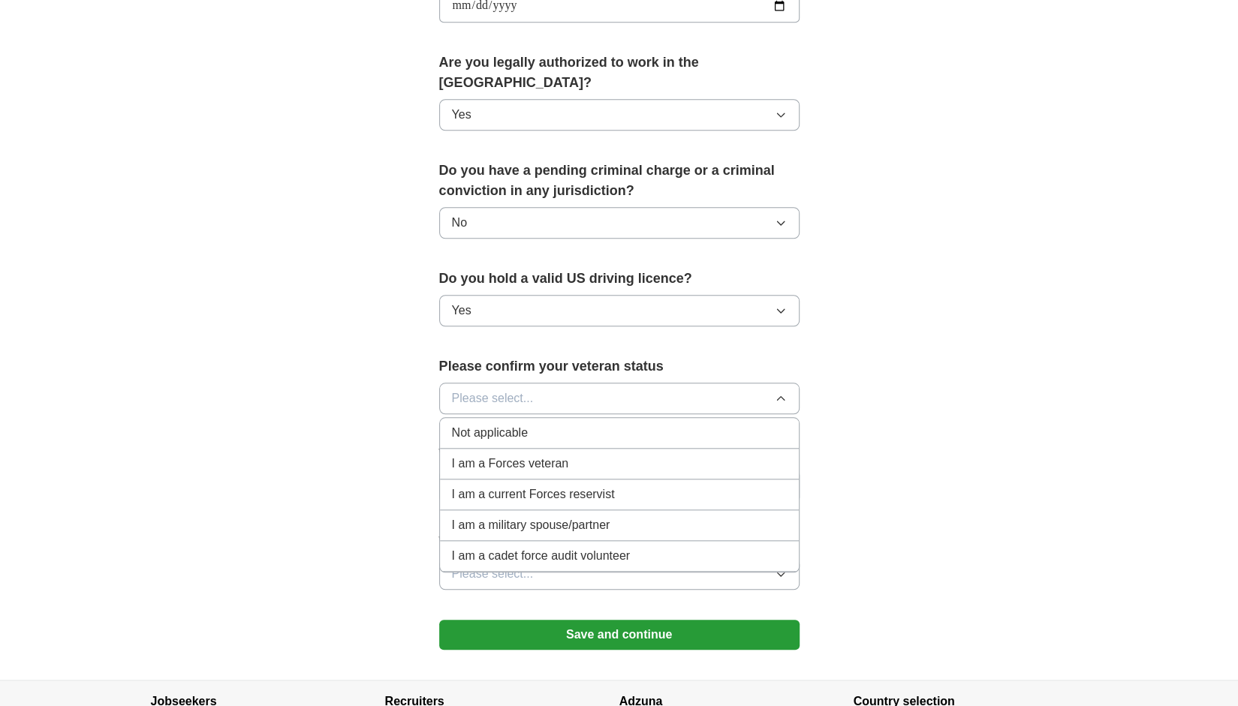
click at [513, 424] on span "Not applicable" at bounding box center [490, 433] width 76 height 18
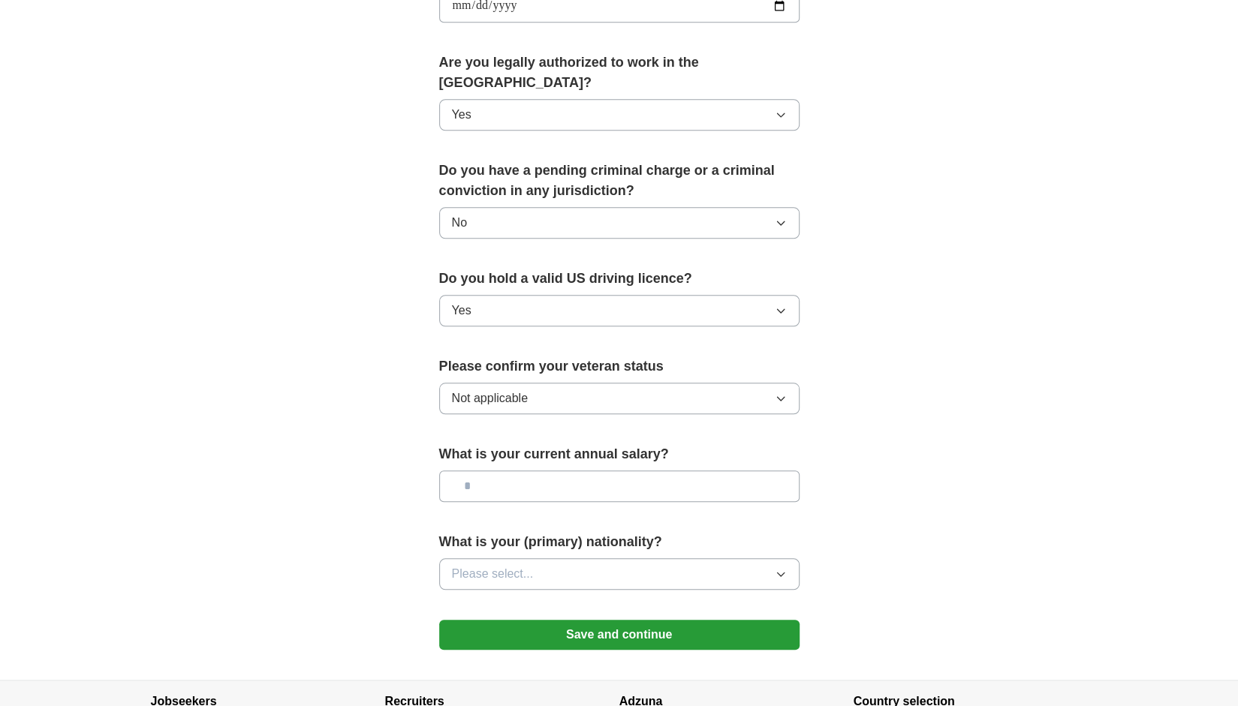
click at [546, 471] on input "text" at bounding box center [619, 487] width 360 height 32
click at [532, 565] on span "Please select..." at bounding box center [493, 574] width 82 height 18
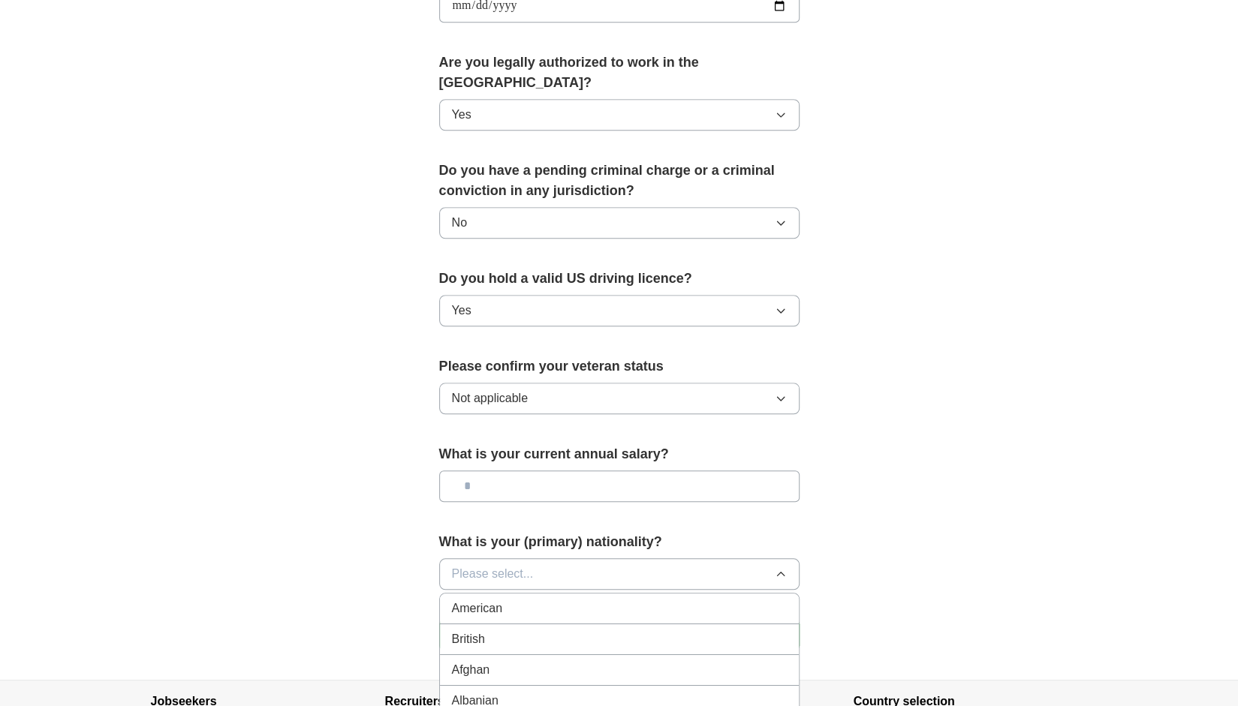
click at [517, 600] on div "American" at bounding box center [619, 609] width 335 height 18
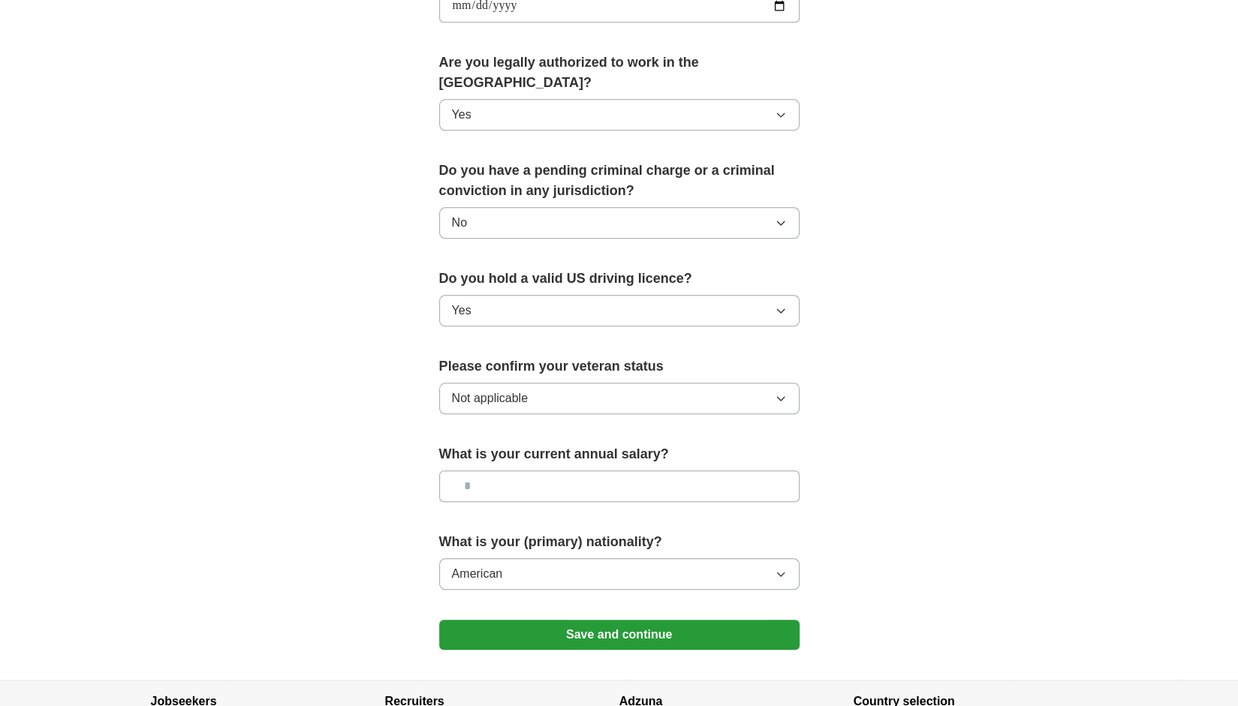
click at [518, 471] on input "text" at bounding box center [619, 487] width 360 height 32
type input "**"
type input "*******"
click at [718, 620] on button "Save and continue" at bounding box center [619, 635] width 360 height 30
